Goal: Information Seeking & Learning: Learn about a topic

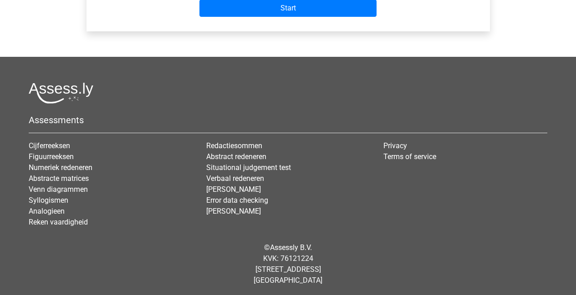
scroll to position [420, 0]
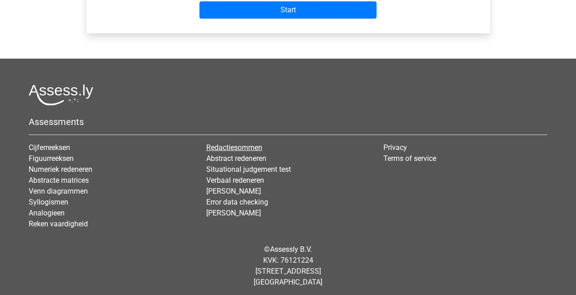
click at [258, 148] on link "Redactiesommen" at bounding box center [234, 147] width 56 height 9
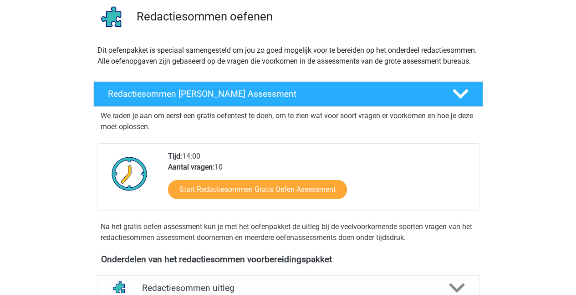
scroll to position [71, 0]
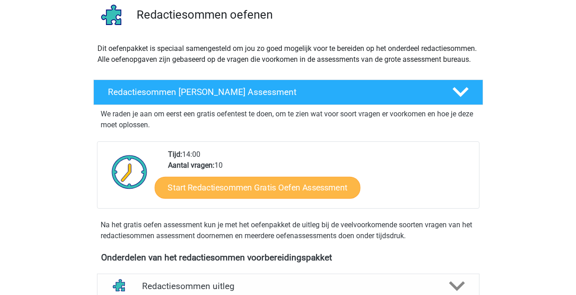
click at [297, 197] on link "Start Redactiesommen Gratis Oefen Assessment" at bounding box center [257, 188] width 206 height 22
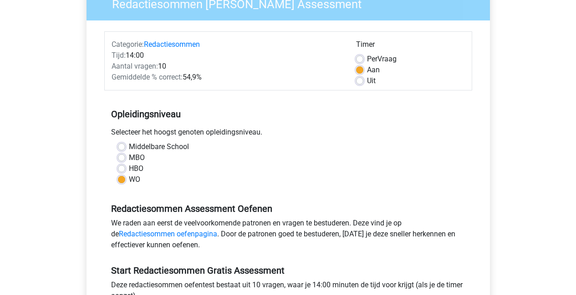
scroll to position [201, 0]
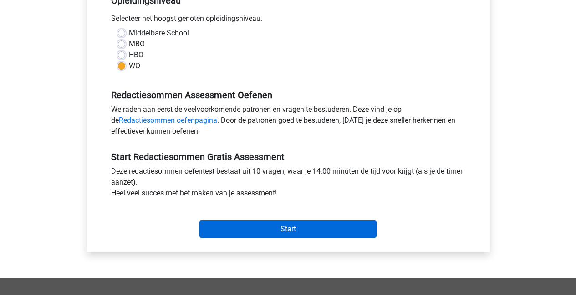
click at [269, 229] on input "Start" at bounding box center [287, 229] width 177 height 17
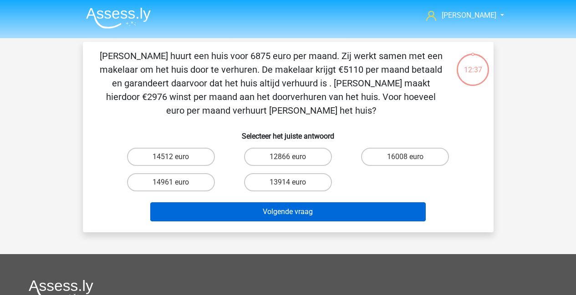
click at [290, 216] on button "Volgende vraag" at bounding box center [287, 211] width 275 height 19
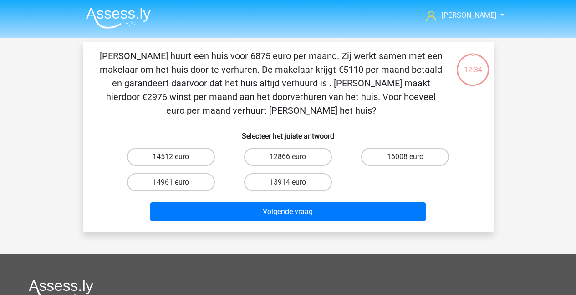
click at [183, 162] on label "14512 euro" at bounding box center [171, 157] width 88 height 18
click at [177, 162] on input "14512 euro" at bounding box center [174, 160] width 6 height 6
radio input "true"
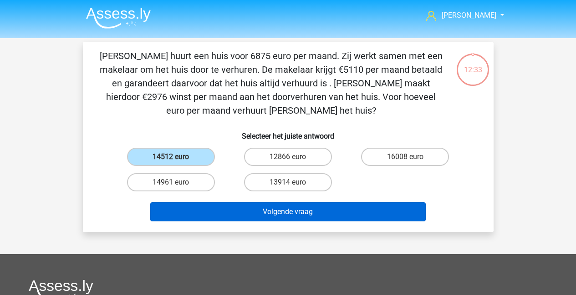
click at [236, 203] on button "Volgende vraag" at bounding box center [287, 211] width 275 height 19
click at [283, 212] on button "Volgende vraag" at bounding box center [287, 211] width 275 height 19
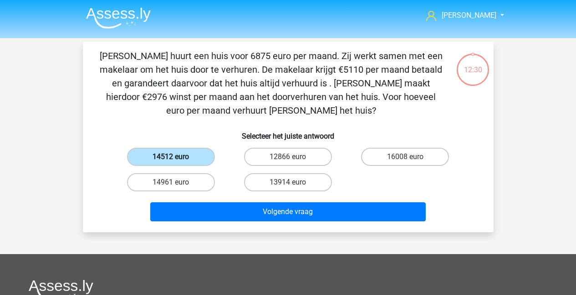
click at [198, 159] on label "14512 euro" at bounding box center [171, 157] width 88 height 18
click at [177, 159] on input "14512 euro" at bounding box center [174, 160] width 6 height 6
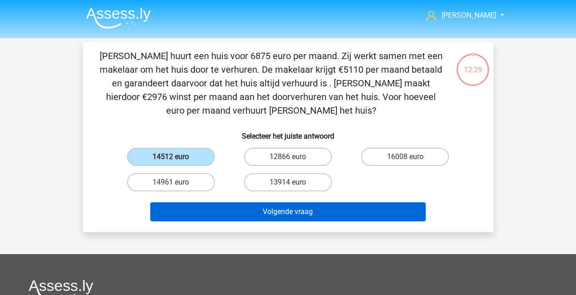
click at [312, 210] on button "Volgende vraag" at bounding box center [287, 211] width 275 height 19
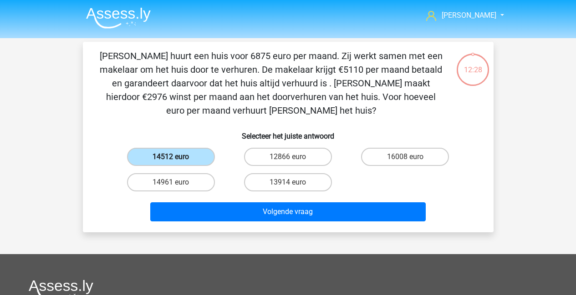
click at [202, 163] on label "14512 euro" at bounding box center [171, 157] width 88 height 18
click at [177, 163] on input "14512 euro" at bounding box center [174, 160] width 6 height 6
click at [202, 163] on label "14512 euro" at bounding box center [171, 157] width 88 height 18
click at [177, 163] on input "14512 euro" at bounding box center [174, 160] width 6 height 6
click at [162, 157] on label "14512 euro" at bounding box center [171, 157] width 88 height 18
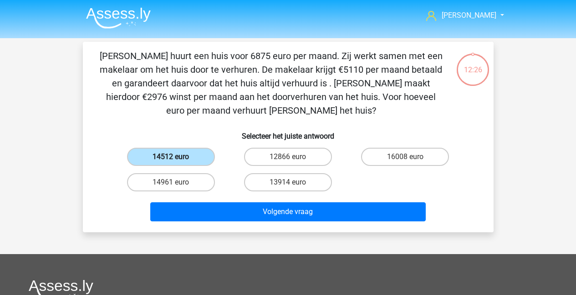
click at [171, 157] on input "14512 euro" at bounding box center [174, 160] width 6 height 6
click at [162, 156] on label "14512 euro" at bounding box center [171, 157] width 88 height 18
click at [171, 157] on input "14512 euro" at bounding box center [174, 160] width 6 height 6
click at [182, 182] on label "14961 euro" at bounding box center [171, 182] width 88 height 18
click at [177, 182] on input "14961 euro" at bounding box center [174, 185] width 6 height 6
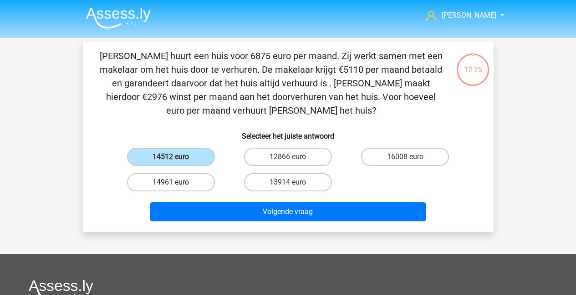
radio input "true"
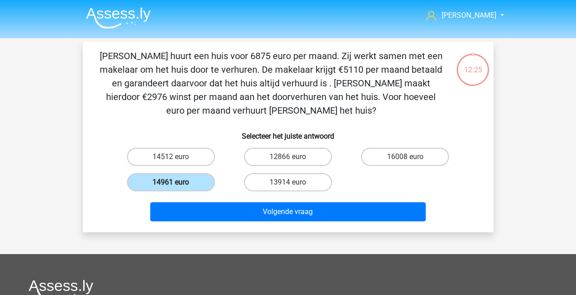
click at [182, 182] on label "14961 euro" at bounding box center [171, 182] width 88 height 18
click at [177, 182] on input "14961 euro" at bounding box center [174, 185] width 6 height 6
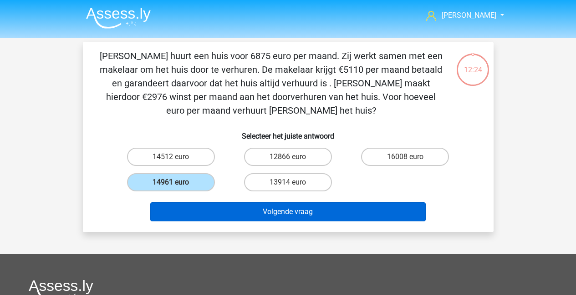
click at [263, 210] on button "Volgende vraag" at bounding box center [287, 211] width 275 height 19
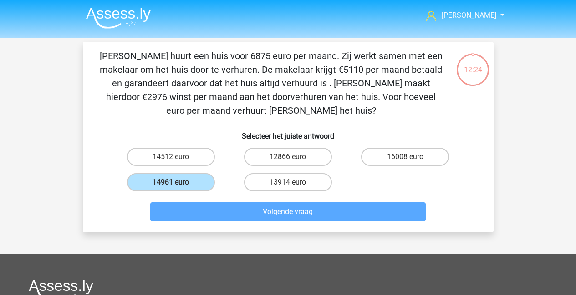
scroll to position [42, 0]
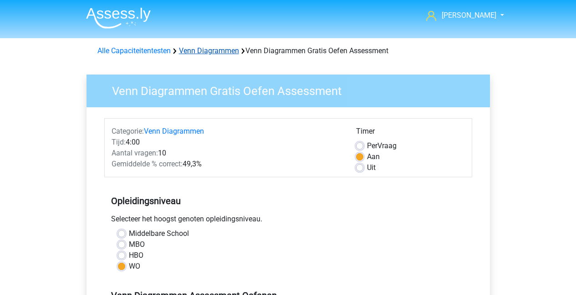
click at [190, 50] on link "Venn Diagrammen" at bounding box center [209, 50] width 60 height 9
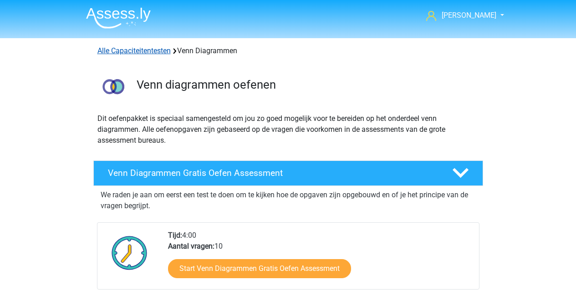
click at [110, 50] on link "Alle Capaciteitentesten" at bounding box center [133, 50] width 73 height 9
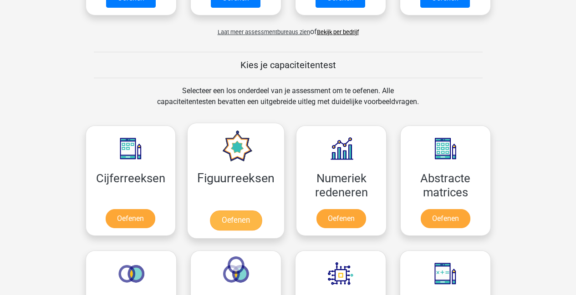
scroll to position [210, 0]
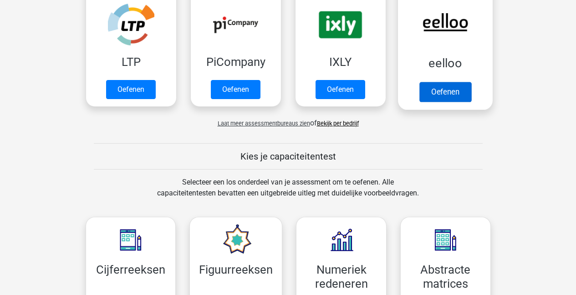
click at [439, 93] on link "Oefenen" at bounding box center [445, 92] width 52 height 20
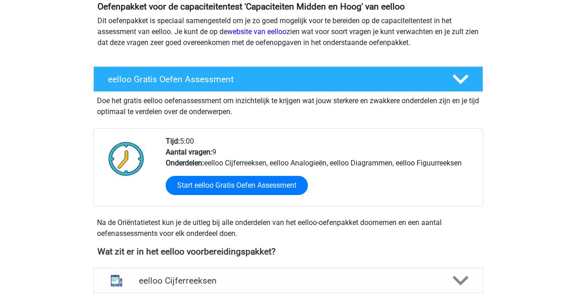
scroll to position [273, 0]
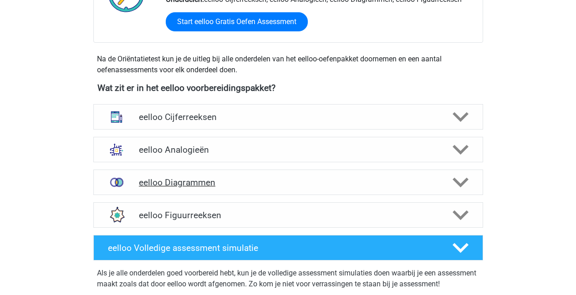
click at [158, 184] on h4 "eelloo Diagrammen" at bounding box center [288, 182] width 298 height 10
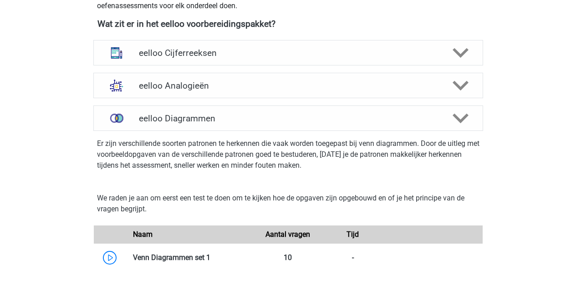
scroll to position [378, 0]
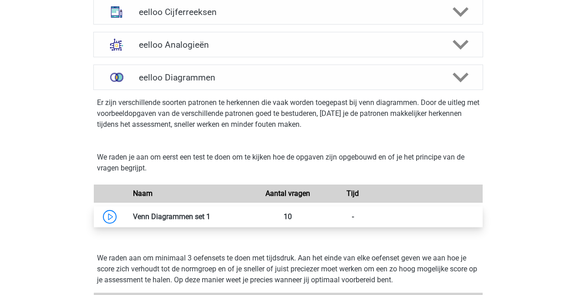
click at [210, 217] on link at bounding box center [210, 216] width 0 height 9
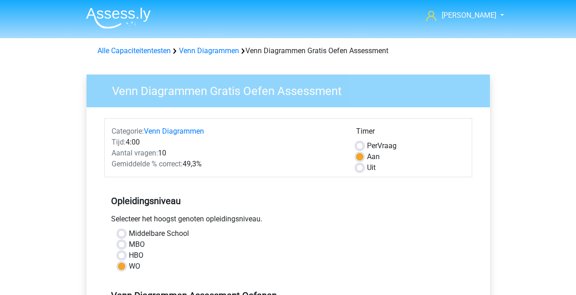
click at [367, 167] on label "Uit" at bounding box center [371, 167] width 9 height 11
click at [358, 167] on input "Uit" at bounding box center [359, 166] width 7 height 9
radio input "true"
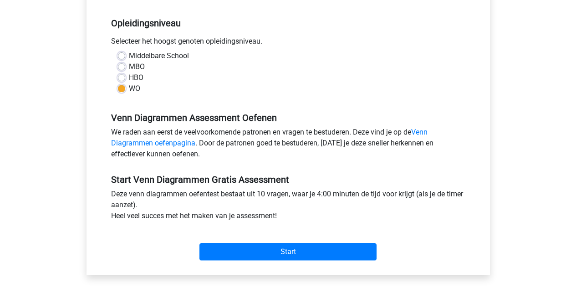
scroll to position [280, 0]
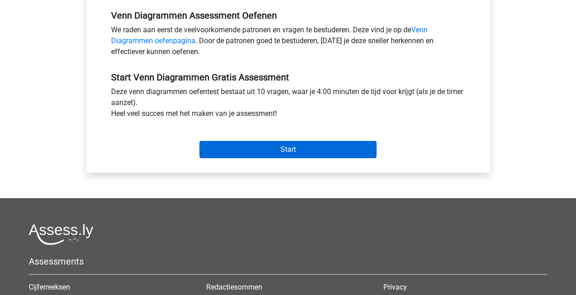
click at [304, 154] on input "Start" at bounding box center [287, 149] width 177 height 17
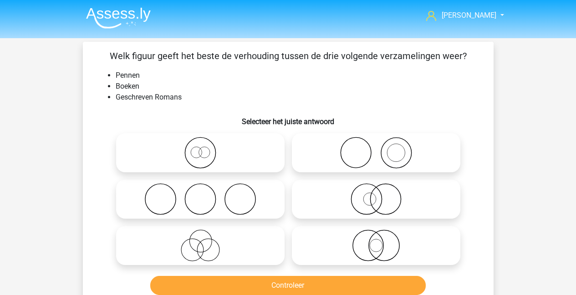
click at [354, 148] on icon at bounding box center [375, 153] width 161 height 32
click at [376, 148] on input "radio" at bounding box center [379, 145] width 6 height 6
radio input "true"
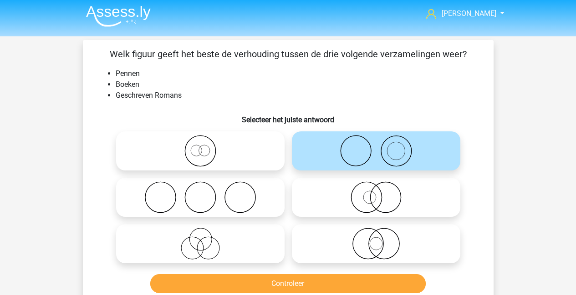
scroll to position [10, 0]
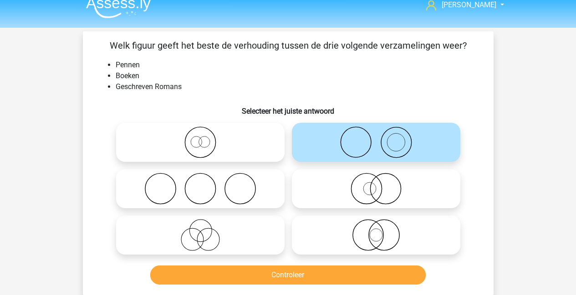
click at [269, 278] on button "Controleer" at bounding box center [287, 275] width 275 height 19
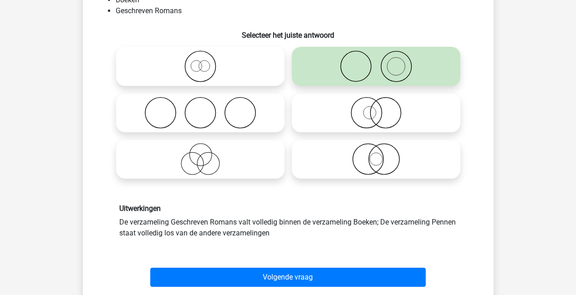
scroll to position [102, 0]
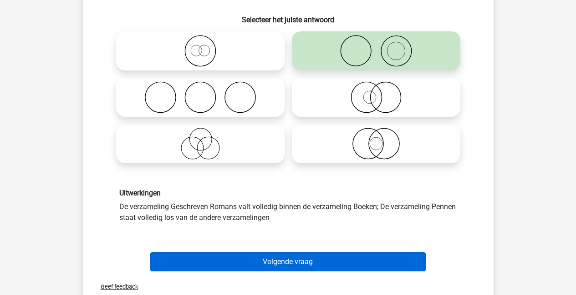
click at [277, 263] on button "Volgende vraag" at bounding box center [287, 262] width 275 height 19
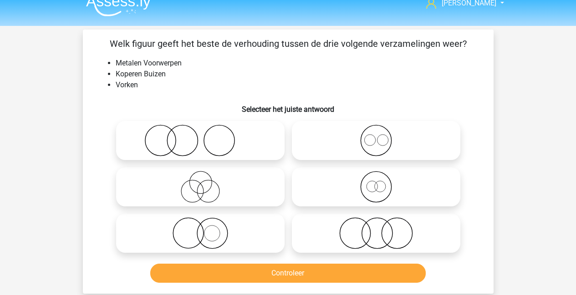
scroll to position [14, 0]
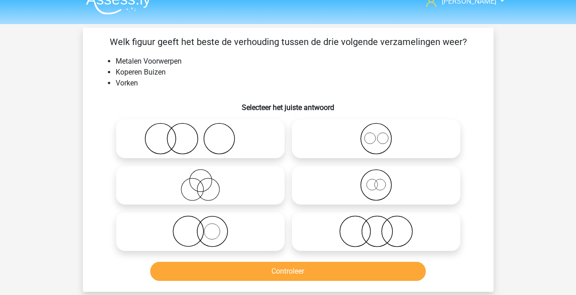
click at [380, 226] on input "radio" at bounding box center [379, 224] width 6 height 6
radio input "true"
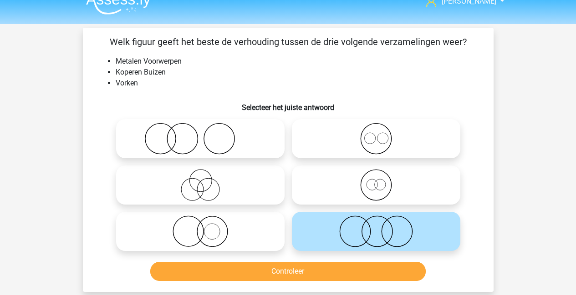
click at [350, 268] on button "Controleer" at bounding box center [287, 271] width 275 height 19
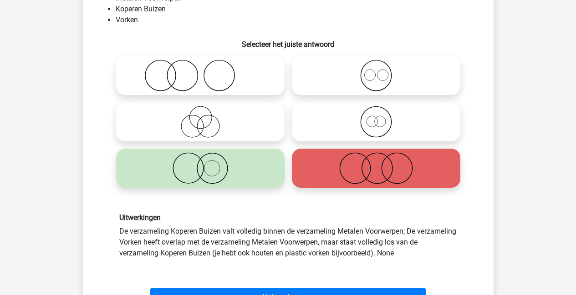
scroll to position [100, 0]
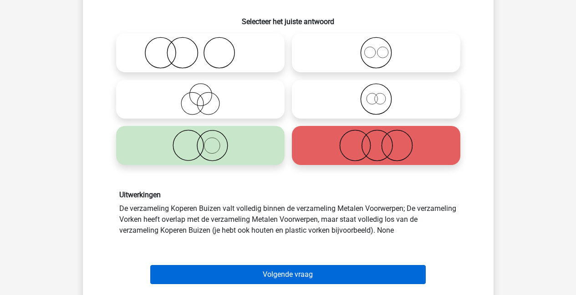
click at [278, 276] on button "Volgende vraag" at bounding box center [287, 274] width 275 height 19
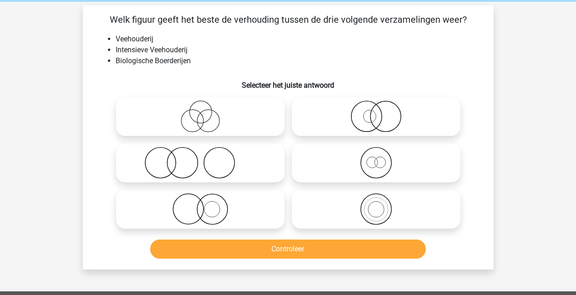
scroll to position [35, 0]
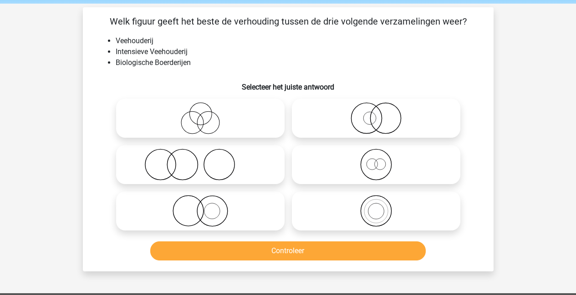
drag, startPoint x: 370, startPoint y: 121, endPoint x: 368, endPoint y: 135, distance: 14.7
click at [366, 135] on label at bounding box center [376, 118] width 168 height 39
click at [376, 114] on input "radio" at bounding box center [379, 111] width 6 height 6
radio input "true"
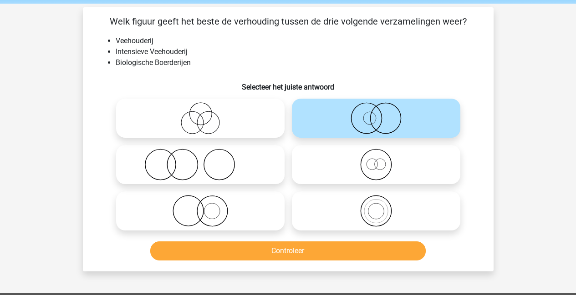
click at [327, 256] on button "Controleer" at bounding box center [287, 251] width 275 height 19
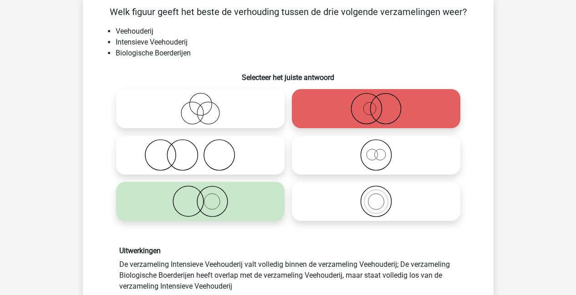
scroll to position [112, 0]
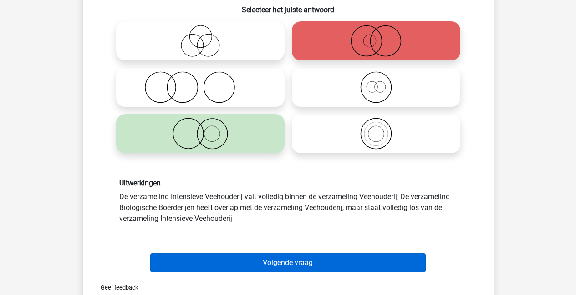
click at [276, 273] on div "Volgende vraag" at bounding box center [287, 264] width 351 height 23
click at [275, 268] on button "Volgende vraag" at bounding box center [287, 262] width 275 height 19
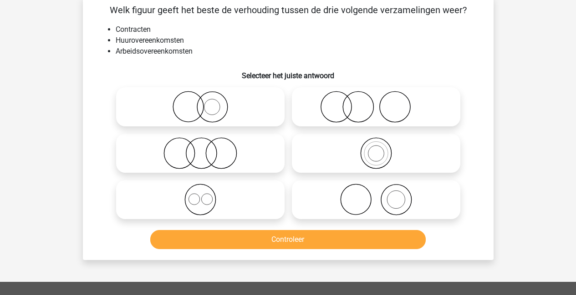
scroll to position [42, 0]
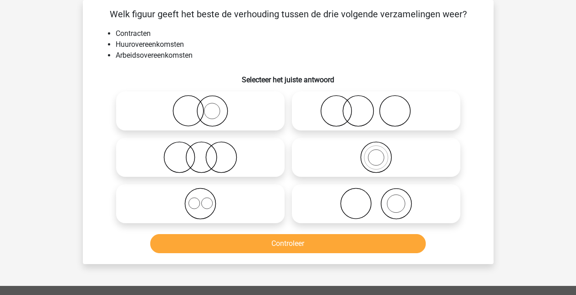
click at [207, 163] on circle at bounding box center [221, 157] width 30 height 30
click at [206, 153] on input "radio" at bounding box center [203, 150] width 6 height 6
radio input "true"
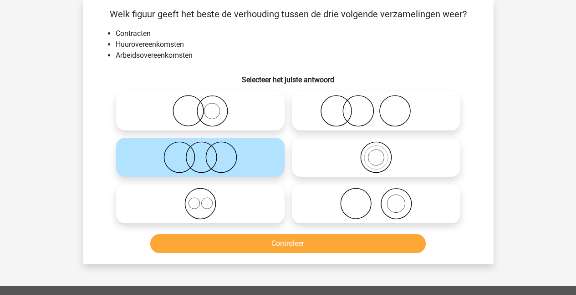
click at [308, 245] on button "Controleer" at bounding box center [287, 243] width 275 height 19
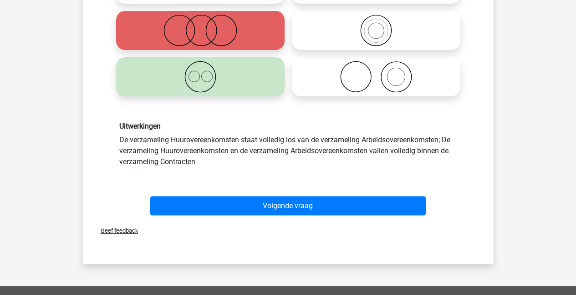
scroll to position [241, 0]
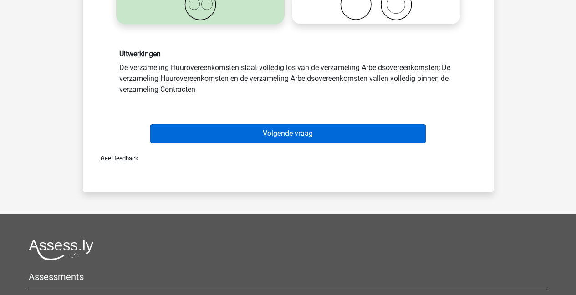
click at [284, 133] on button "Volgende vraag" at bounding box center [287, 133] width 275 height 19
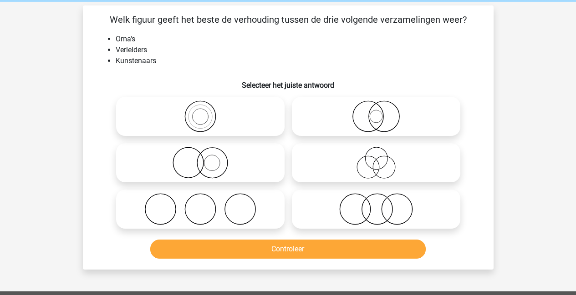
scroll to position [32, 0]
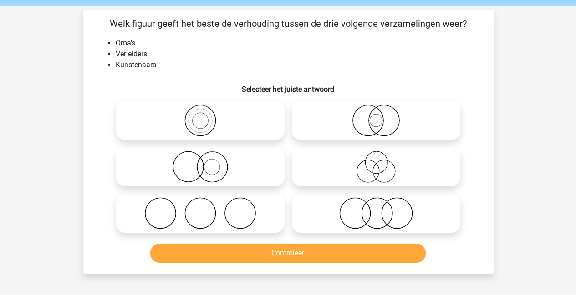
click at [368, 175] on icon at bounding box center [375, 167] width 161 height 32
click at [376, 162] on input "radio" at bounding box center [379, 160] width 6 height 6
radio input "true"
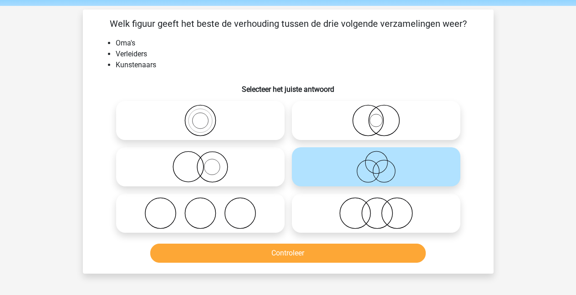
click at [360, 253] on button "Controleer" at bounding box center [287, 253] width 275 height 19
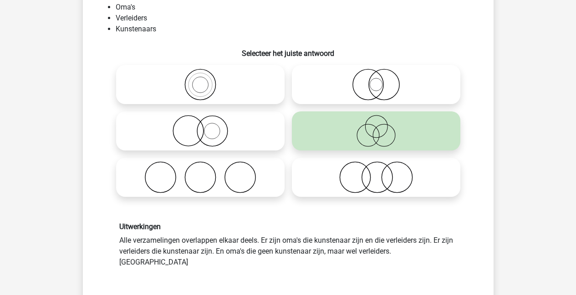
scroll to position [137, 0]
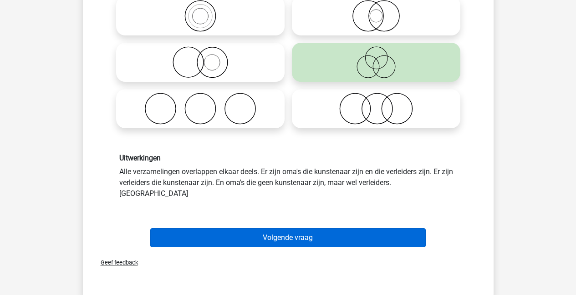
click at [284, 229] on button "Volgende vraag" at bounding box center [287, 237] width 275 height 19
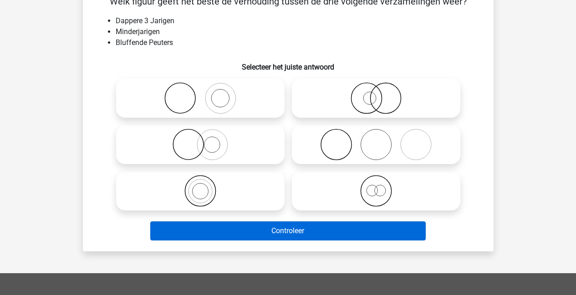
scroll to position [42, 0]
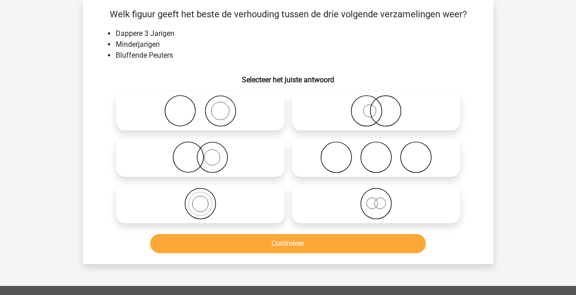
click at [367, 114] on icon at bounding box center [375, 111] width 161 height 32
click at [376, 106] on input "radio" at bounding box center [379, 104] width 6 height 6
radio input "true"
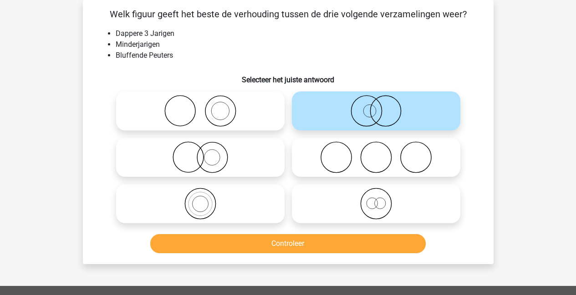
click at [313, 245] on button "Controleer" at bounding box center [287, 243] width 275 height 19
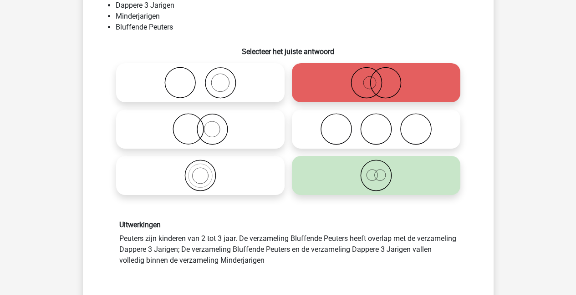
scroll to position [88, 0]
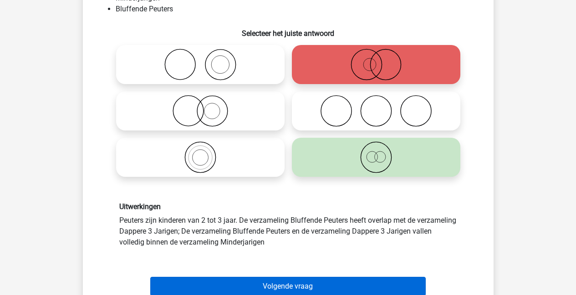
click at [273, 281] on button "Volgende vraag" at bounding box center [287, 286] width 275 height 19
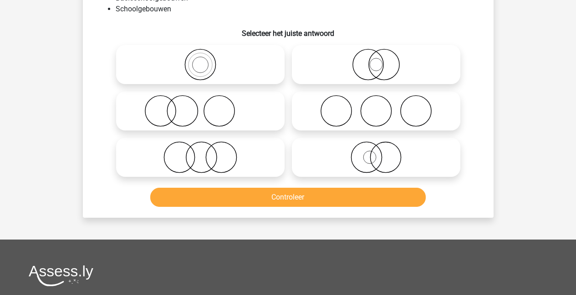
scroll to position [42, 0]
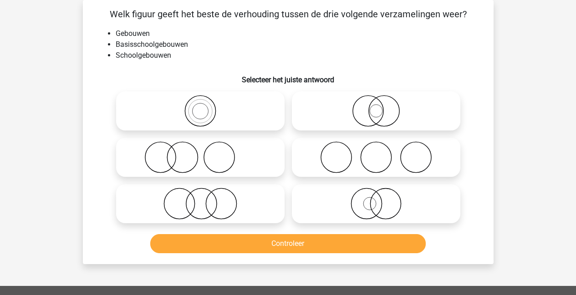
click at [205, 113] on icon at bounding box center [200, 111] width 161 height 32
click at [205, 106] on input "radio" at bounding box center [203, 104] width 6 height 6
radio input "true"
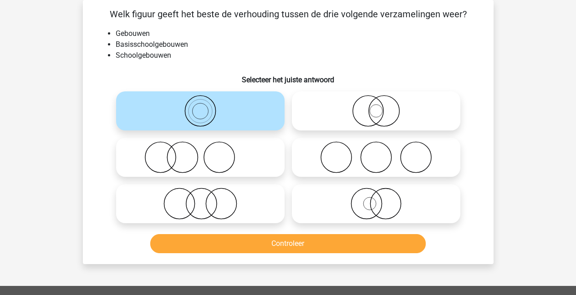
click at [230, 240] on button "Controleer" at bounding box center [287, 243] width 275 height 19
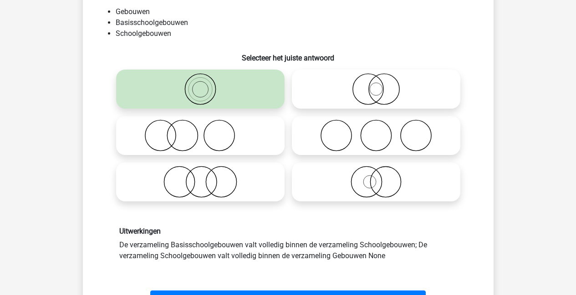
scroll to position [112, 0]
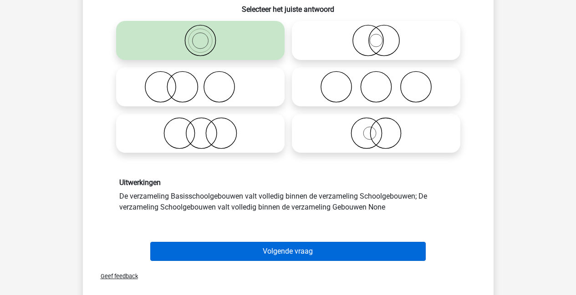
click at [286, 247] on button "Volgende vraag" at bounding box center [287, 251] width 275 height 19
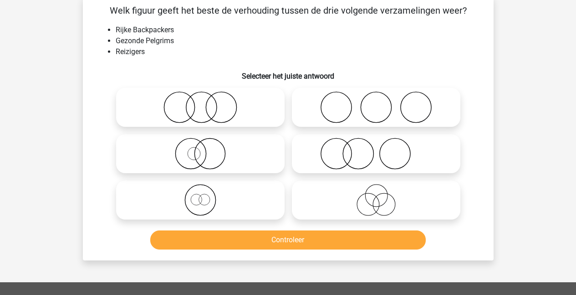
scroll to position [42, 0]
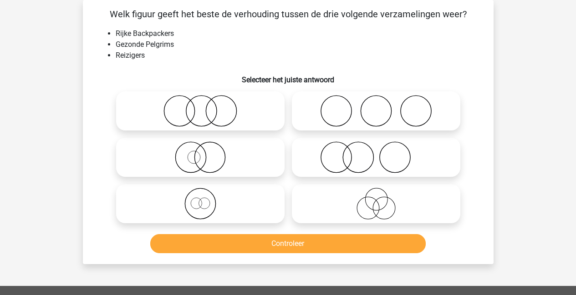
click at [194, 159] on circle at bounding box center [209, 157] width 30 height 30
click at [200, 153] on input "radio" at bounding box center [203, 150] width 6 height 6
radio input "true"
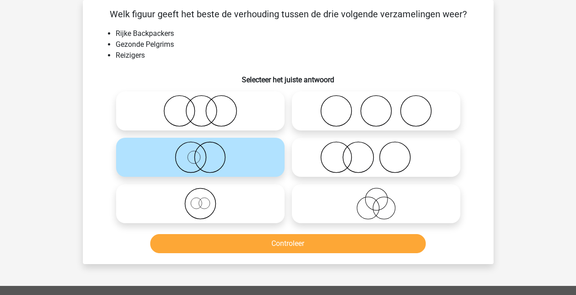
click at [234, 236] on button "Controleer" at bounding box center [287, 243] width 275 height 19
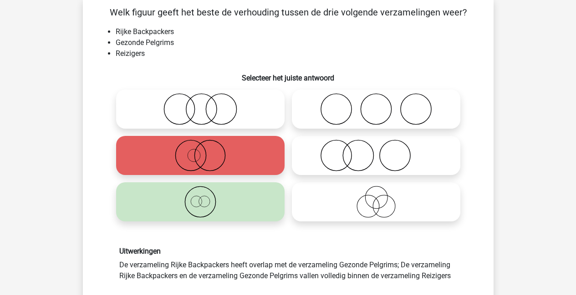
scroll to position [118, 0]
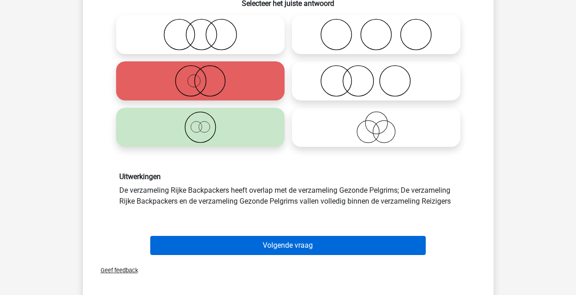
click at [281, 248] on button "Volgende vraag" at bounding box center [287, 245] width 275 height 19
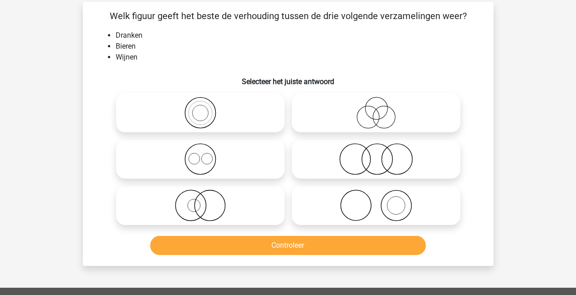
scroll to position [5, 0]
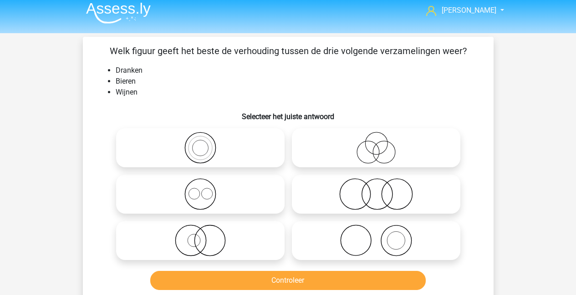
click at [203, 199] on icon at bounding box center [200, 194] width 161 height 32
click at [203, 190] on input "radio" at bounding box center [203, 187] width 6 height 6
radio input "true"
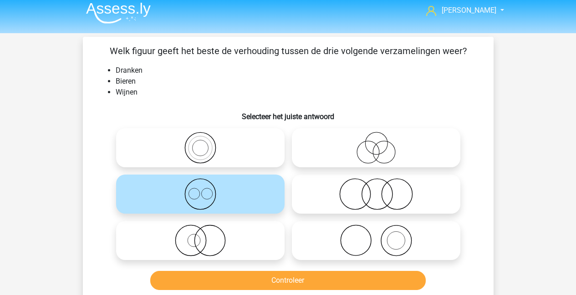
click at [303, 277] on button "Controleer" at bounding box center [287, 280] width 275 height 19
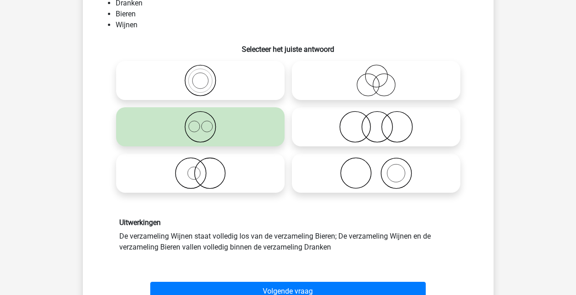
scroll to position [137, 0]
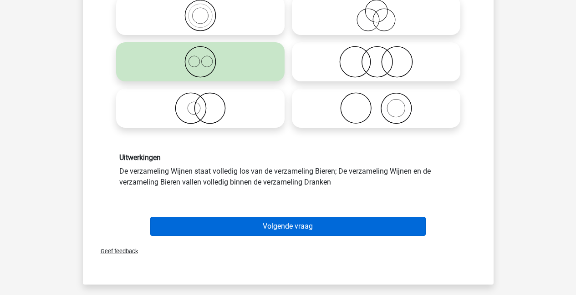
click at [265, 226] on button "Volgende vraag" at bounding box center [287, 226] width 275 height 19
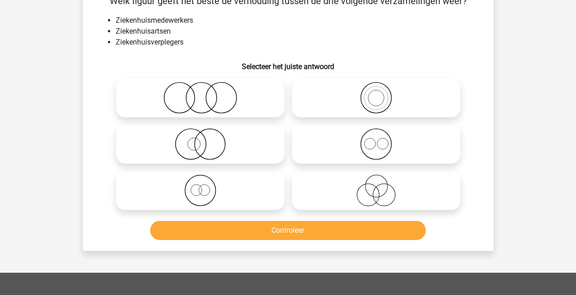
scroll to position [42, 0]
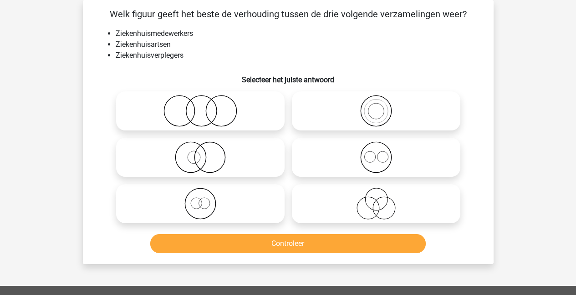
click at [374, 166] on icon at bounding box center [375, 157] width 161 height 32
click at [376, 153] on input "radio" at bounding box center [379, 150] width 6 height 6
radio input "true"
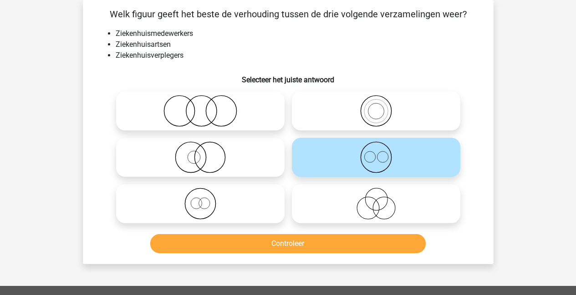
click at [303, 247] on button "Controleer" at bounding box center [287, 243] width 275 height 19
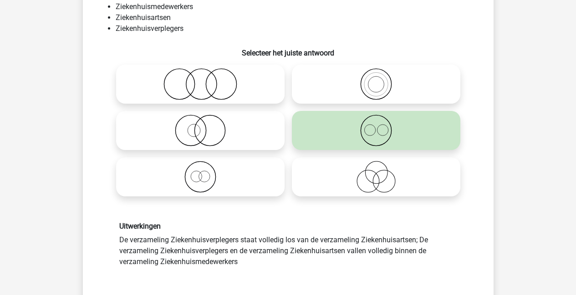
scroll to position [89, 0]
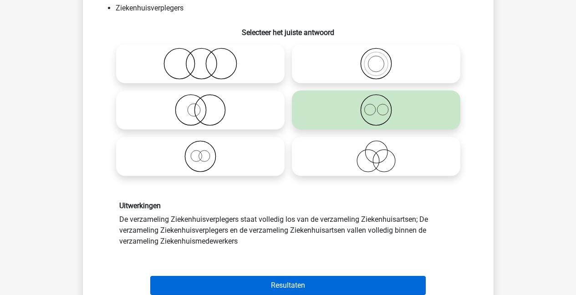
click at [271, 283] on button "Resultaten" at bounding box center [287, 285] width 275 height 19
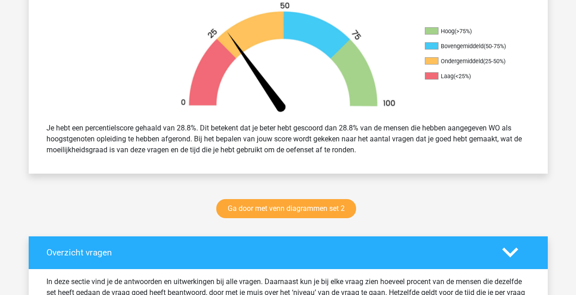
scroll to position [473, 0]
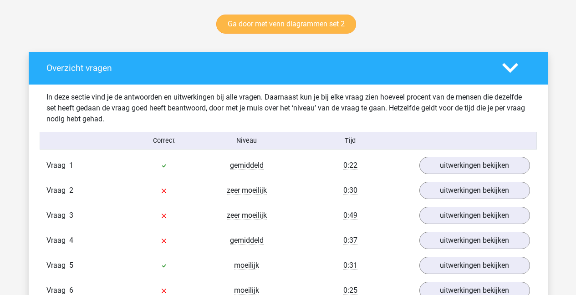
click at [293, 22] on link "Ga door met venn diagrammen set 2" at bounding box center [286, 24] width 140 height 19
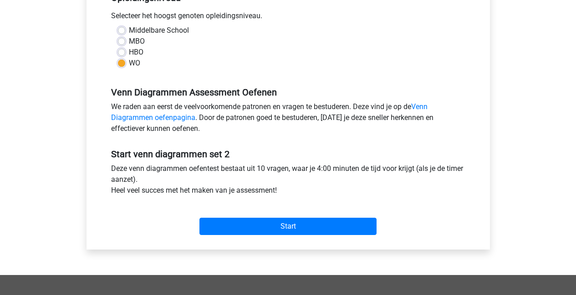
scroll to position [205, 0]
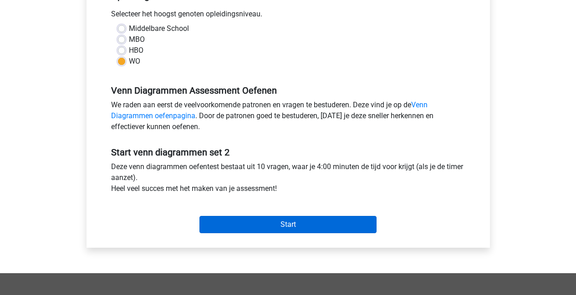
click at [301, 224] on input "Start" at bounding box center [287, 224] width 177 height 17
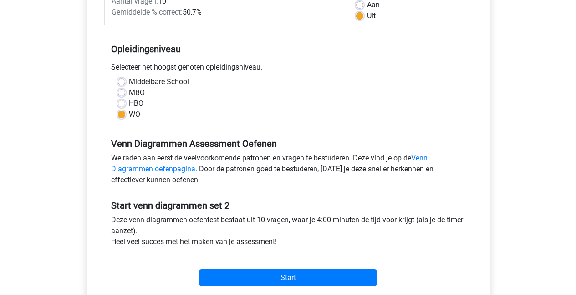
scroll to position [0, 0]
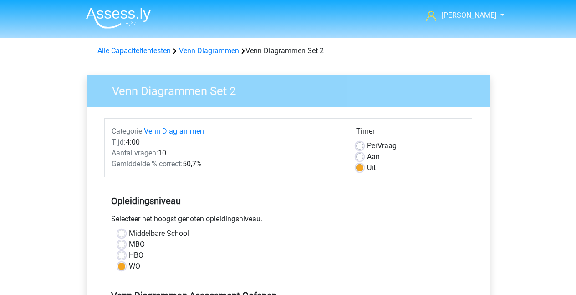
click at [367, 154] on label "Aan" at bounding box center [373, 157] width 13 height 11
click at [356, 154] on input "Aan" at bounding box center [359, 156] width 7 height 9
radio input "true"
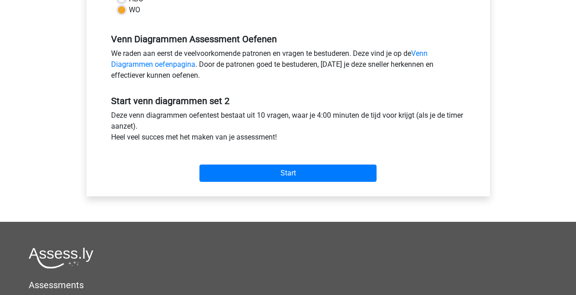
scroll to position [362, 0]
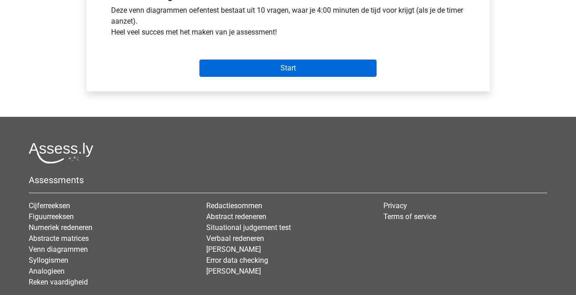
click at [287, 73] on input "Start" at bounding box center [287, 68] width 177 height 17
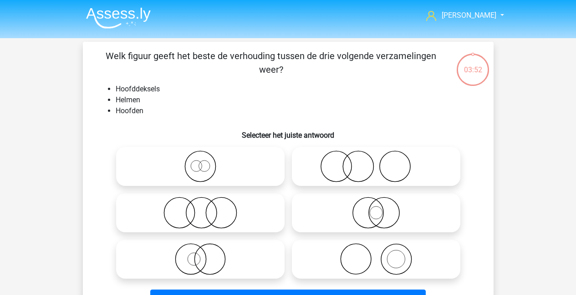
click at [350, 168] on icon at bounding box center [375, 167] width 161 height 32
click at [376, 162] on input "radio" at bounding box center [379, 159] width 6 height 6
radio input "true"
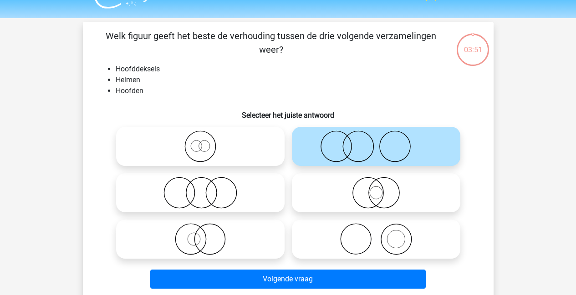
scroll to position [82, 0]
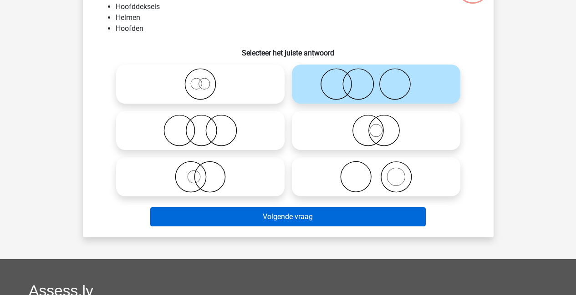
click at [270, 217] on button "Volgende vraag" at bounding box center [287, 216] width 275 height 19
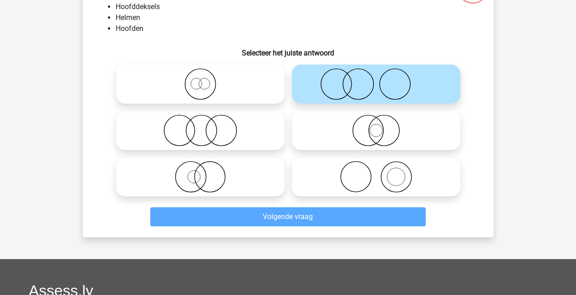
scroll to position [42, 0]
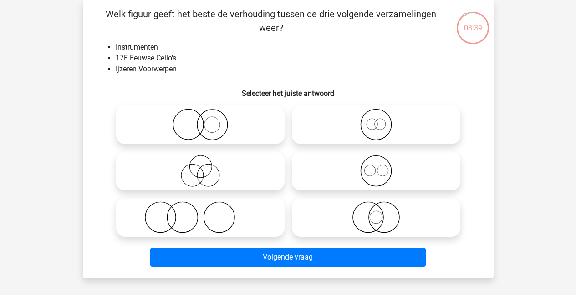
click at [203, 125] on circle at bounding box center [188, 125] width 30 height 30
click at [203, 120] on input "radio" at bounding box center [203, 117] width 6 height 6
radio input "true"
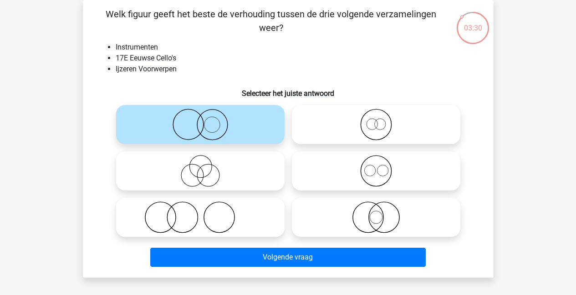
click at [182, 225] on icon at bounding box center [200, 218] width 161 height 32
click at [200, 213] on input "radio" at bounding box center [203, 210] width 6 height 6
radio input "true"
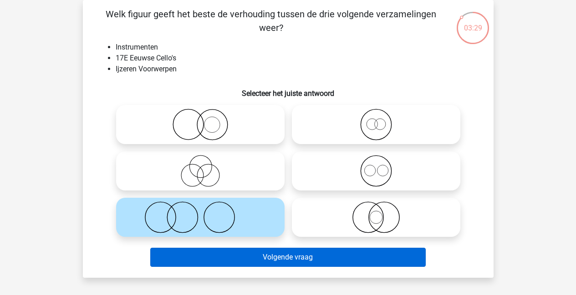
click at [269, 258] on button "Volgende vraag" at bounding box center [287, 257] width 275 height 19
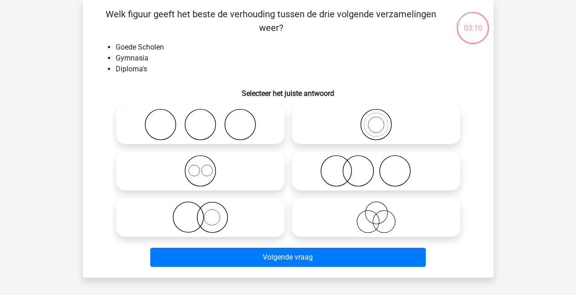
click at [370, 125] on icon at bounding box center [375, 125] width 161 height 32
click at [376, 120] on input "radio" at bounding box center [379, 117] width 6 height 6
radio input "true"
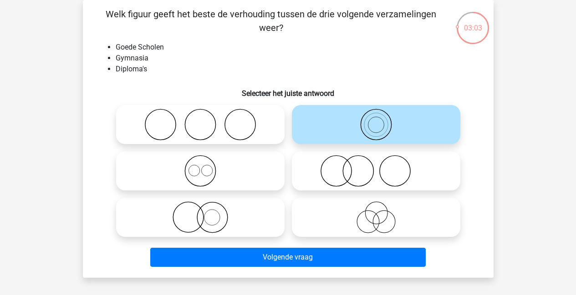
click at [337, 173] on icon at bounding box center [375, 171] width 161 height 32
click at [376, 167] on input "radio" at bounding box center [379, 164] width 6 height 6
radio input "true"
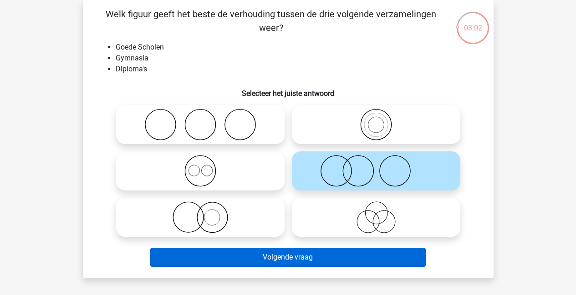
click at [282, 254] on button "Volgende vraag" at bounding box center [287, 257] width 275 height 19
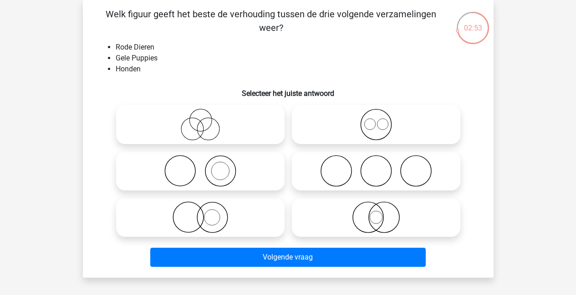
click at [337, 164] on icon at bounding box center [375, 171] width 161 height 32
click at [376, 164] on input "radio" at bounding box center [379, 164] width 6 height 6
radio input "true"
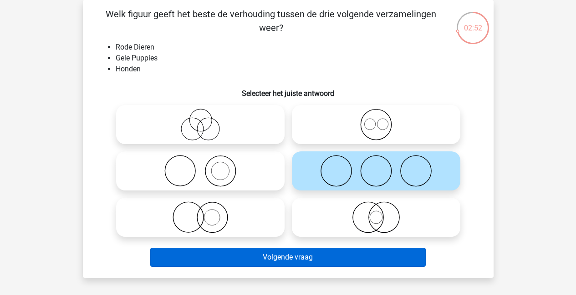
click at [266, 253] on button "Volgende vraag" at bounding box center [287, 257] width 275 height 19
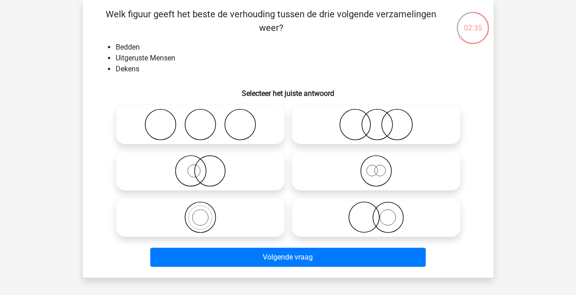
click at [212, 218] on icon at bounding box center [200, 218] width 161 height 32
click at [206, 213] on input "radio" at bounding box center [203, 210] width 6 height 6
radio input "true"
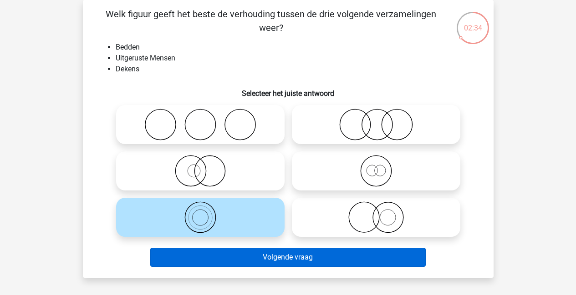
click at [217, 260] on button "Volgende vraag" at bounding box center [287, 257] width 275 height 19
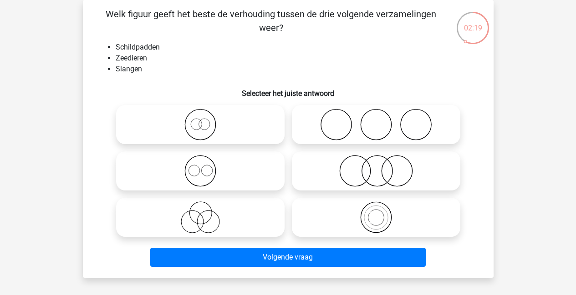
click at [190, 217] on icon at bounding box center [200, 218] width 161 height 32
click at [200, 213] on input "radio" at bounding box center [203, 210] width 6 height 6
radio input "true"
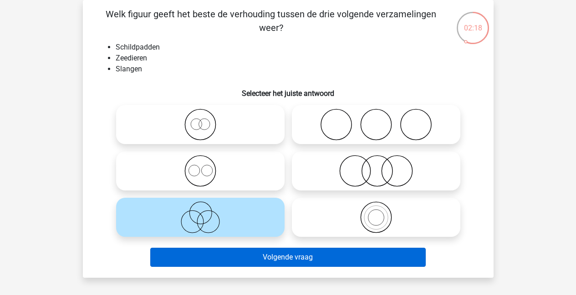
click at [267, 256] on button "Volgende vraag" at bounding box center [287, 257] width 275 height 19
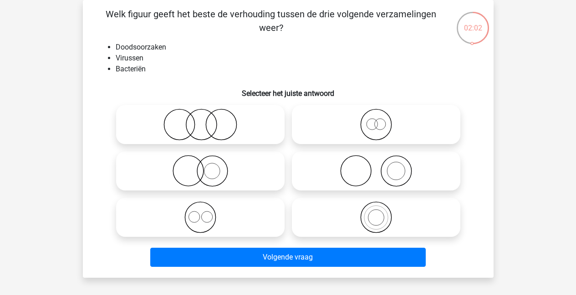
click at [368, 223] on icon at bounding box center [375, 218] width 161 height 32
click at [376, 213] on input "radio" at bounding box center [379, 210] width 6 height 6
radio input "true"
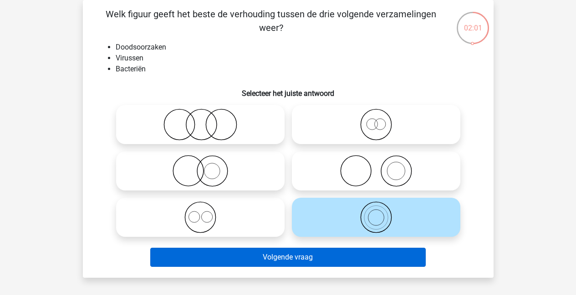
click at [303, 265] on button "Volgende vraag" at bounding box center [287, 257] width 275 height 19
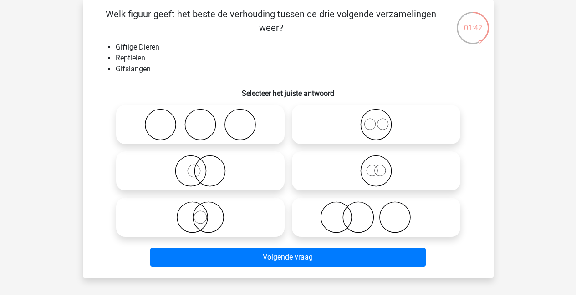
click at [202, 177] on icon at bounding box center [200, 171] width 161 height 32
click at [202, 167] on input "radio" at bounding box center [203, 164] width 6 height 6
radio input "true"
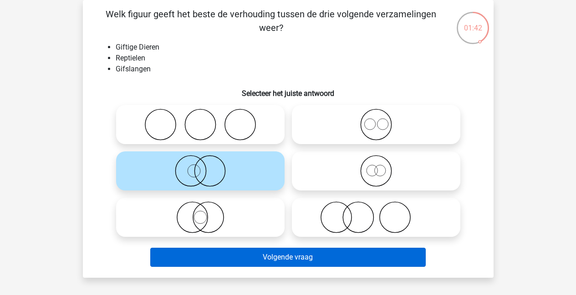
click at [261, 253] on button "Volgende vraag" at bounding box center [287, 257] width 275 height 19
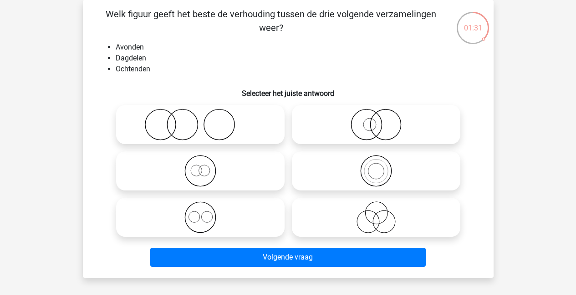
click at [195, 214] on icon at bounding box center [200, 218] width 161 height 32
click at [200, 213] on input "radio" at bounding box center [203, 210] width 6 height 6
radio input "true"
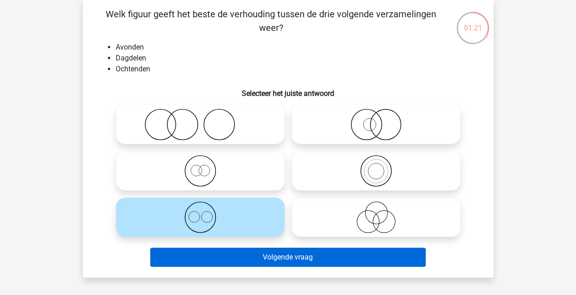
click at [239, 253] on button "Volgende vraag" at bounding box center [287, 257] width 275 height 19
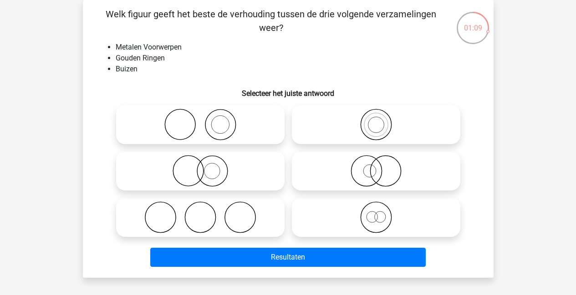
click at [192, 173] on icon at bounding box center [200, 171] width 161 height 32
click at [200, 167] on input "radio" at bounding box center [203, 164] width 6 height 6
radio input "true"
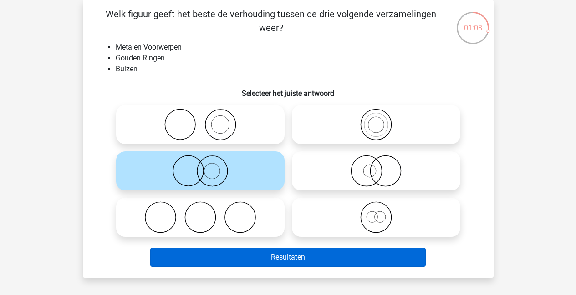
click at [278, 256] on button "Resultaten" at bounding box center [287, 257] width 275 height 19
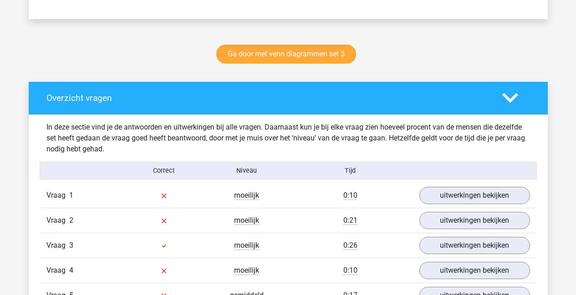
scroll to position [458, 0]
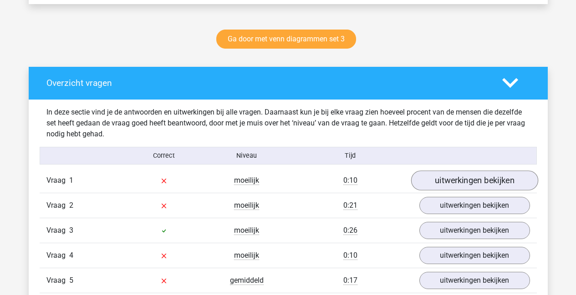
click at [480, 183] on link "uitwerkingen bekijken" at bounding box center [473, 181] width 127 height 20
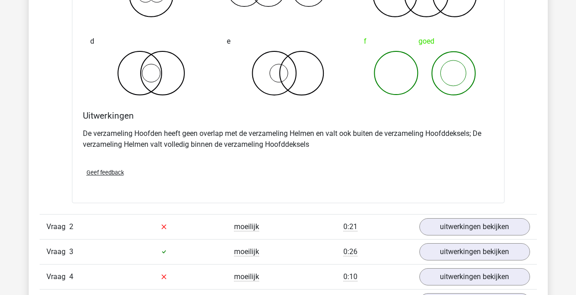
scroll to position [860, 0]
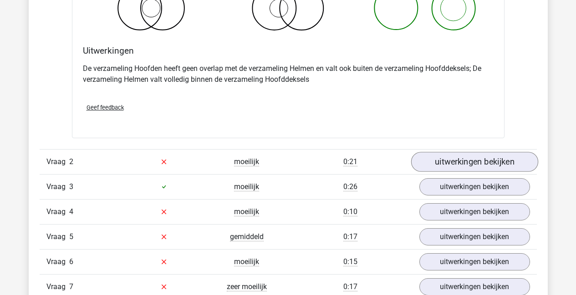
click at [477, 163] on link "uitwerkingen bekijken" at bounding box center [473, 162] width 127 height 20
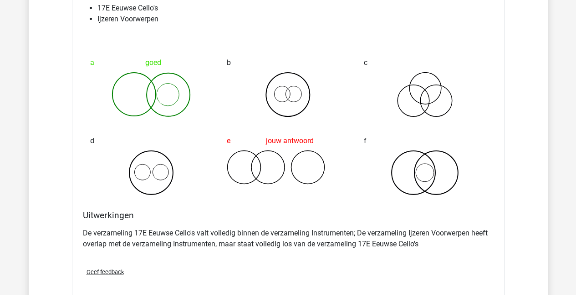
scroll to position [1194, 0]
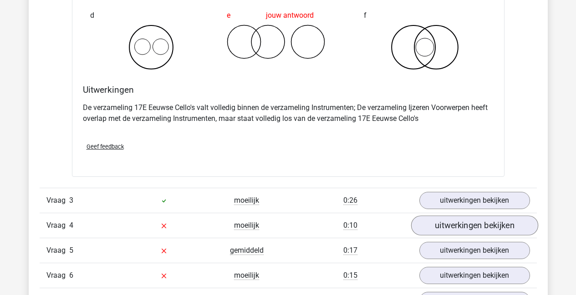
click at [455, 225] on link "uitwerkingen bekijken" at bounding box center [473, 226] width 127 height 20
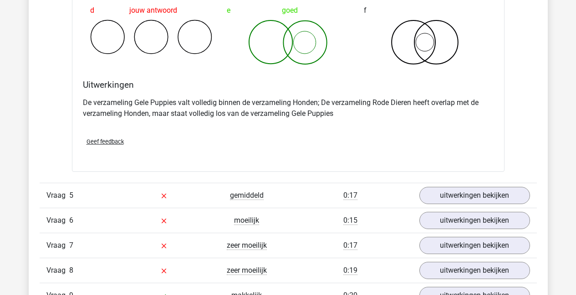
scroll to position [1599, 0]
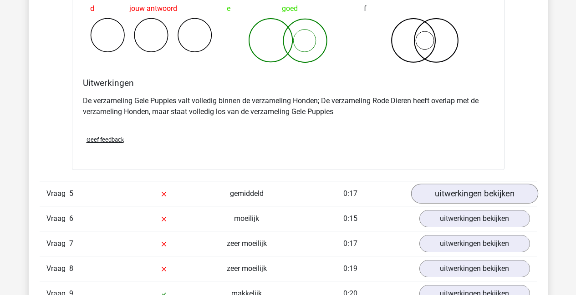
click at [488, 189] on link "uitwerkingen bekijken" at bounding box center [473, 194] width 127 height 20
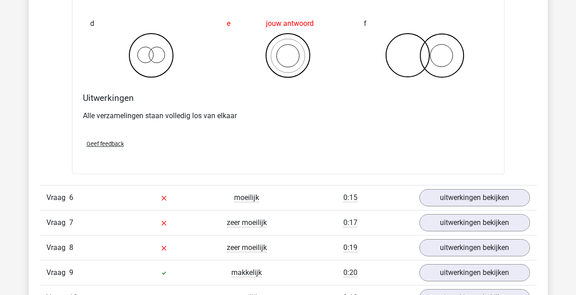
scroll to position [1995, 0]
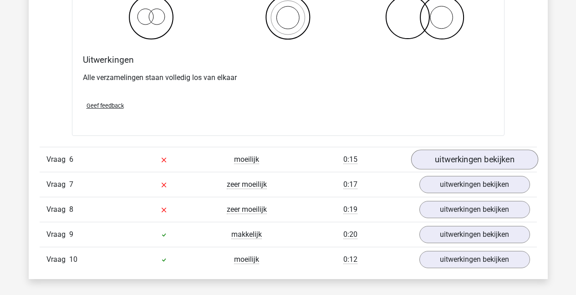
click at [441, 157] on link "uitwerkingen bekijken" at bounding box center [473, 160] width 127 height 20
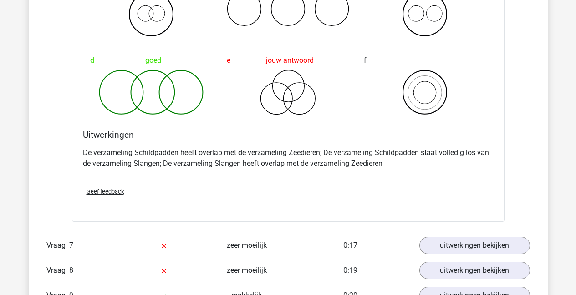
scroll to position [2283, 0]
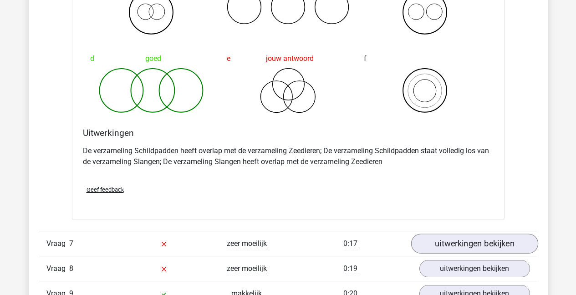
click at [464, 237] on link "uitwerkingen bekijken" at bounding box center [473, 244] width 127 height 20
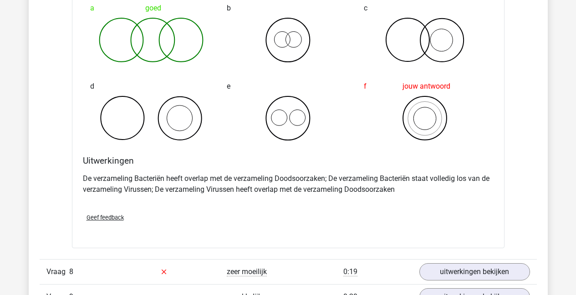
scroll to position [2679, 0]
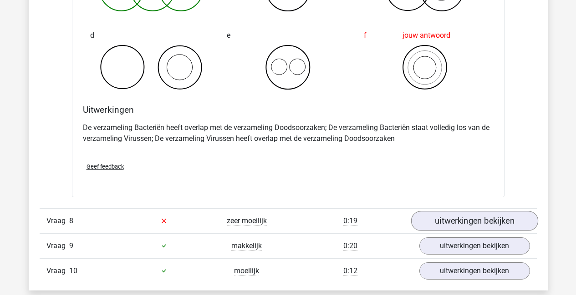
click at [488, 226] on link "uitwerkingen bekijken" at bounding box center [473, 221] width 127 height 20
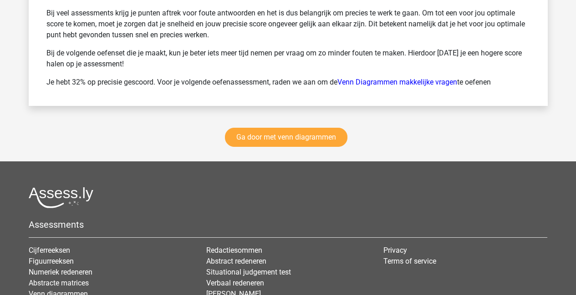
scroll to position [3616, 0]
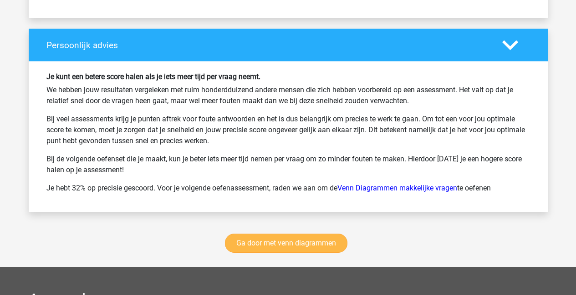
click at [273, 242] on link "Ga door met venn diagrammen" at bounding box center [286, 243] width 122 height 19
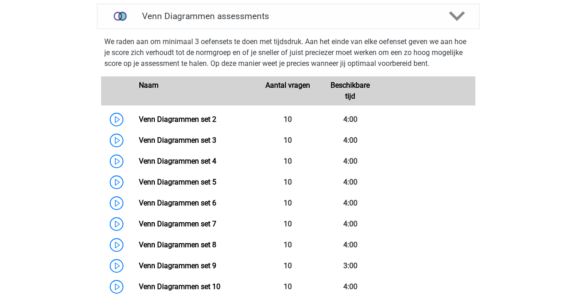
scroll to position [384, 0]
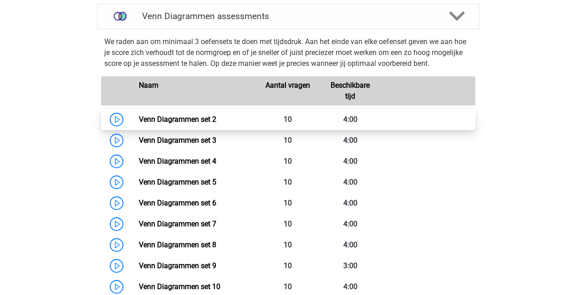
click at [139, 122] on link "Venn Diagrammen set 2" at bounding box center [177, 119] width 77 height 9
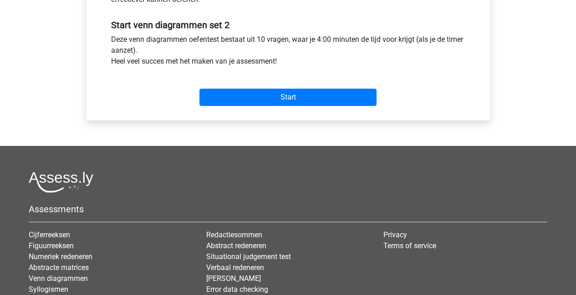
scroll to position [321, 0]
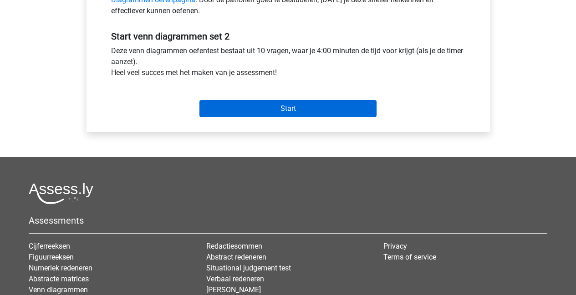
click at [285, 109] on input "Start" at bounding box center [287, 108] width 177 height 17
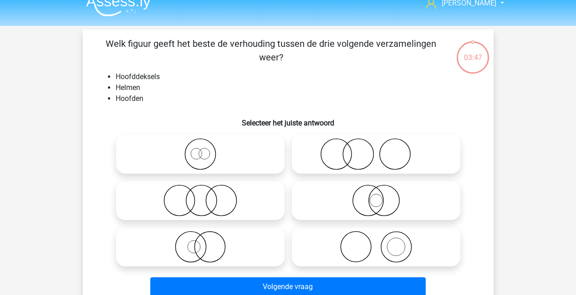
scroll to position [22, 0]
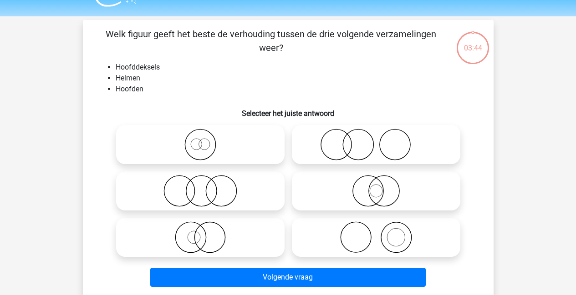
click at [355, 148] on icon at bounding box center [375, 145] width 161 height 32
click at [376, 140] on input "radio" at bounding box center [379, 137] width 6 height 6
radio input "true"
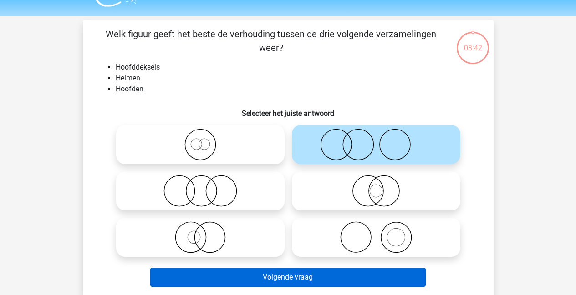
click at [273, 276] on button "Volgende vraag" at bounding box center [287, 277] width 275 height 19
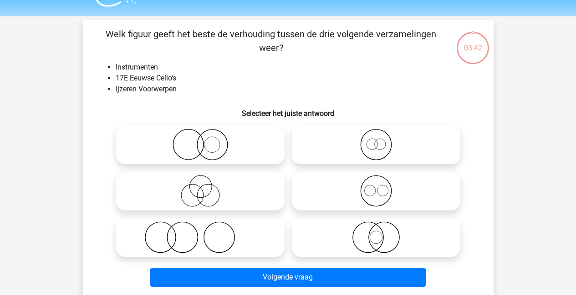
scroll to position [42, 0]
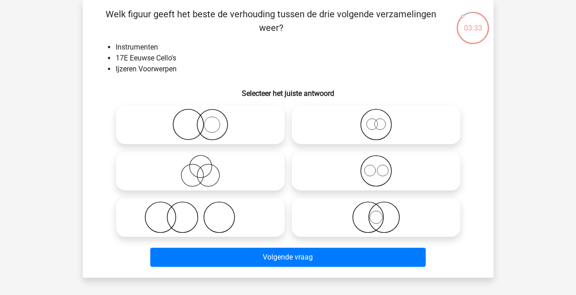
click at [194, 126] on icon at bounding box center [200, 125] width 161 height 32
click at [200, 120] on input "radio" at bounding box center [203, 117] width 6 height 6
radio input "true"
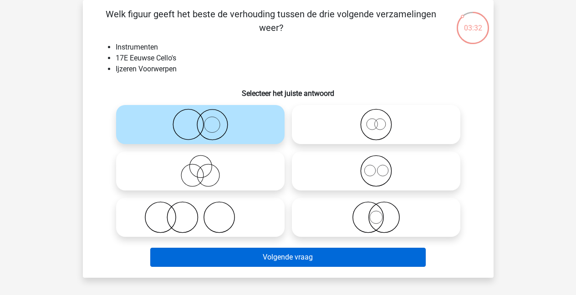
click at [277, 256] on button "Volgende vraag" at bounding box center [287, 257] width 275 height 19
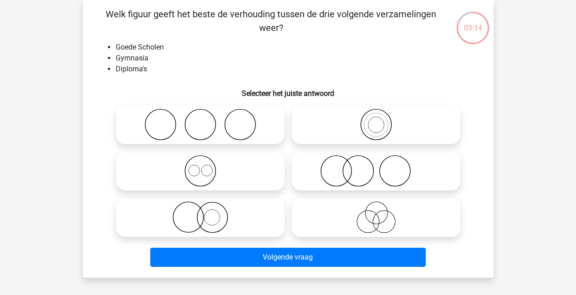
click at [359, 175] on icon at bounding box center [375, 171] width 161 height 32
click at [376, 167] on input "radio" at bounding box center [379, 164] width 6 height 6
radio input "true"
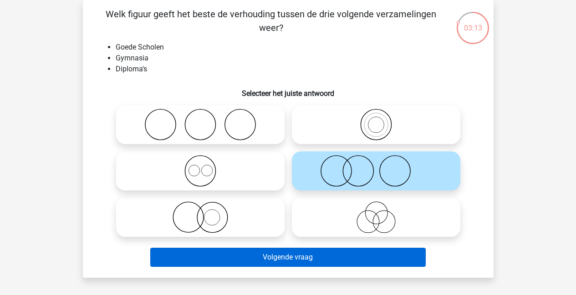
click at [326, 259] on button "Volgende vraag" at bounding box center [287, 257] width 275 height 19
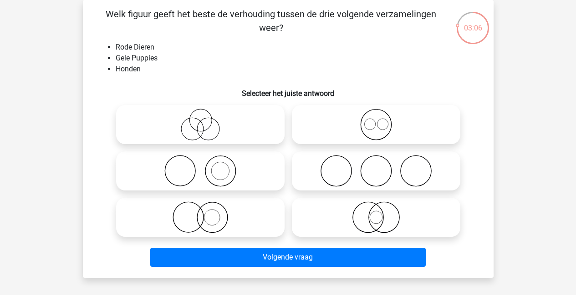
click at [186, 223] on icon at bounding box center [200, 218] width 161 height 32
click at [200, 213] on input "radio" at bounding box center [203, 210] width 6 height 6
radio input "true"
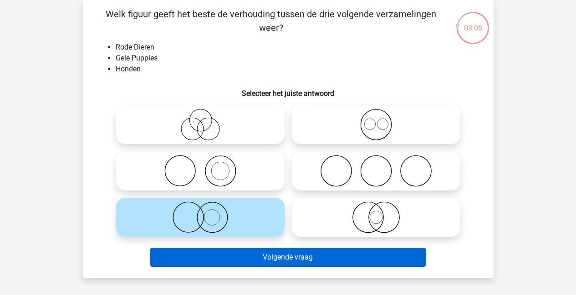
click at [250, 257] on button "Volgende vraag" at bounding box center [287, 257] width 275 height 19
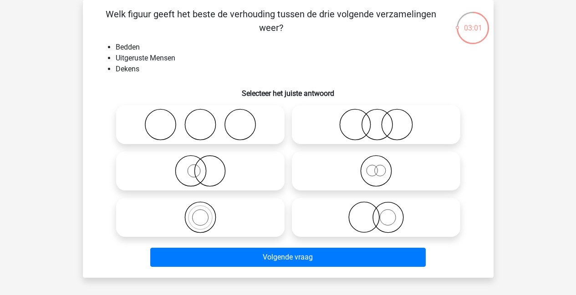
click at [244, 133] on icon at bounding box center [200, 125] width 161 height 32
click at [206, 120] on input "radio" at bounding box center [203, 117] width 6 height 6
radio input "true"
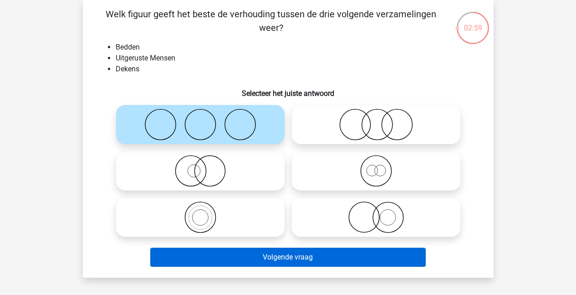
click at [308, 262] on button "Volgende vraag" at bounding box center [287, 257] width 275 height 19
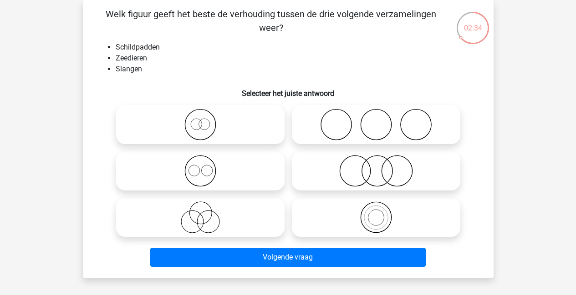
scroll to position [44, 0]
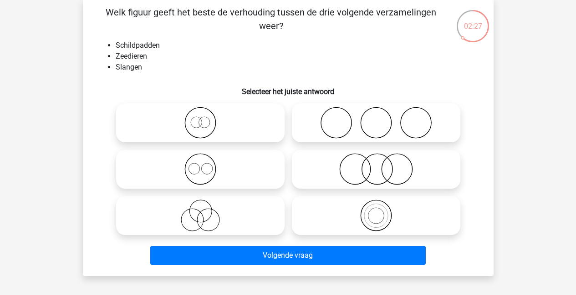
click at [384, 172] on icon at bounding box center [375, 169] width 161 height 32
click at [382, 165] on input "radio" at bounding box center [379, 162] width 6 height 6
radio input "true"
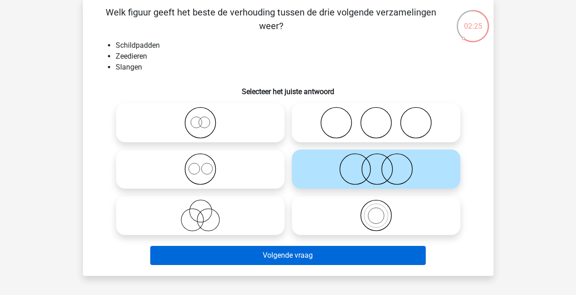
click at [277, 258] on button "Volgende vraag" at bounding box center [287, 255] width 275 height 19
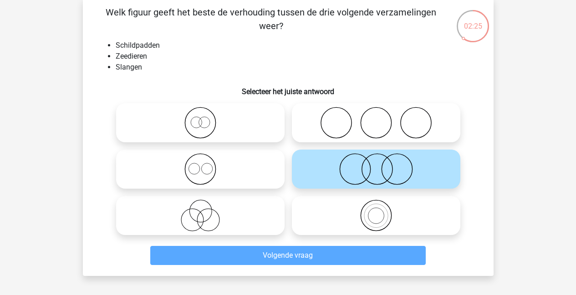
scroll to position [42, 0]
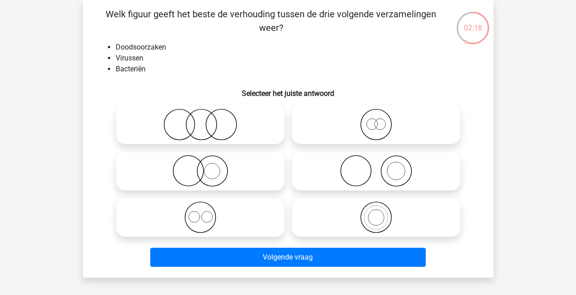
click at [203, 131] on icon at bounding box center [200, 125] width 161 height 32
click at [203, 120] on input "radio" at bounding box center [203, 117] width 6 height 6
radio input "true"
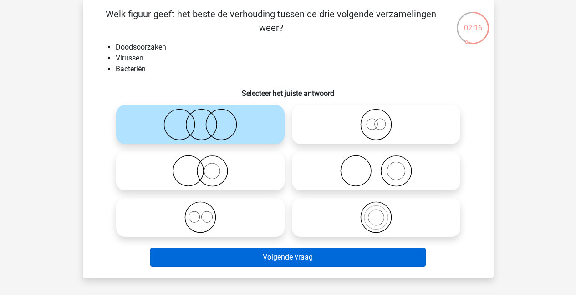
click at [287, 257] on button "Volgende vraag" at bounding box center [287, 257] width 275 height 19
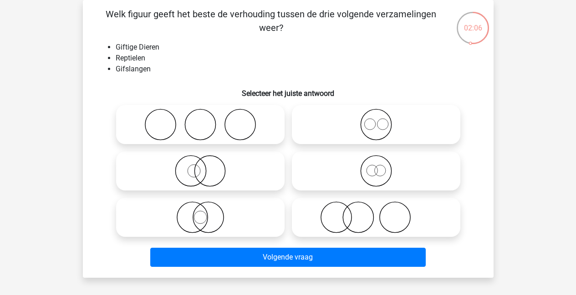
click at [206, 220] on icon at bounding box center [200, 218] width 161 height 32
click at [206, 213] on input "radio" at bounding box center [203, 210] width 6 height 6
radio input "true"
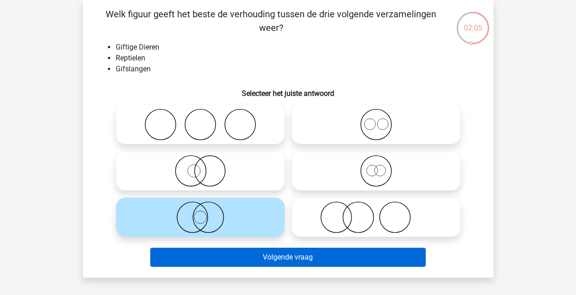
click at [299, 263] on button "Volgende vraag" at bounding box center [287, 257] width 275 height 19
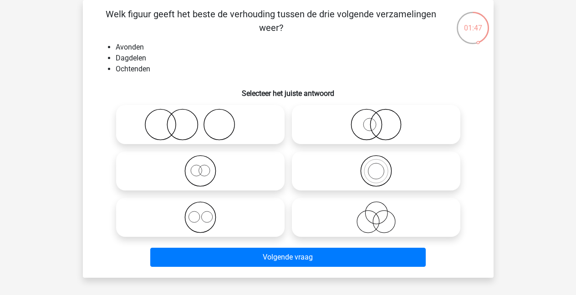
click at [199, 222] on icon at bounding box center [200, 218] width 161 height 32
click at [200, 213] on input "radio" at bounding box center [203, 210] width 6 height 6
radio input "true"
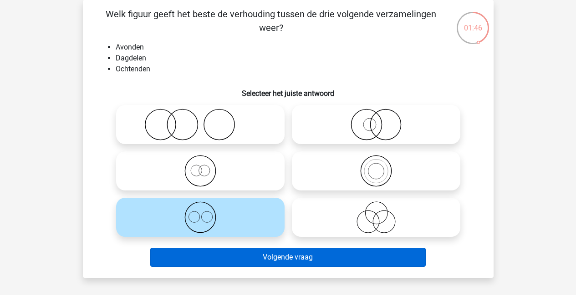
click at [301, 258] on button "Volgende vraag" at bounding box center [287, 257] width 275 height 19
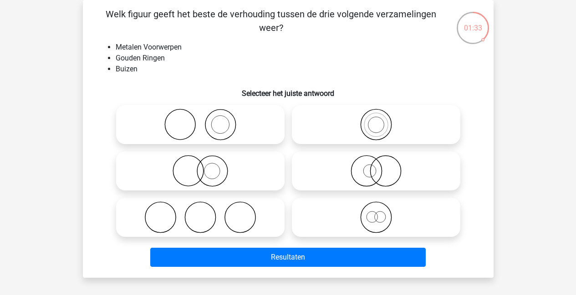
click at [199, 176] on icon at bounding box center [200, 171] width 161 height 32
click at [200, 167] on input "radio" at bounding box center [203, 164] width 6 height 6
radio input "true"
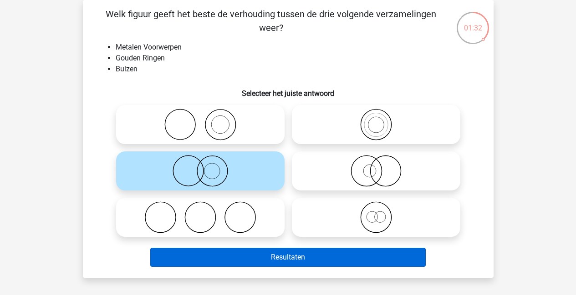
click at [241, 257] on button "Resultaten" at bounding box center [287, 257] width 275 height 19
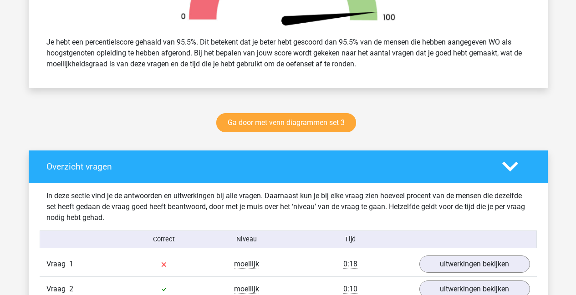
scroll to position [410, 0]
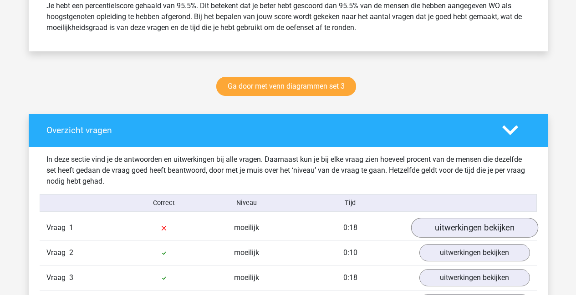
click at [467, 230] on link "uitwerkingen bekijken" at bounding box center [473, 228] width 127 height 20
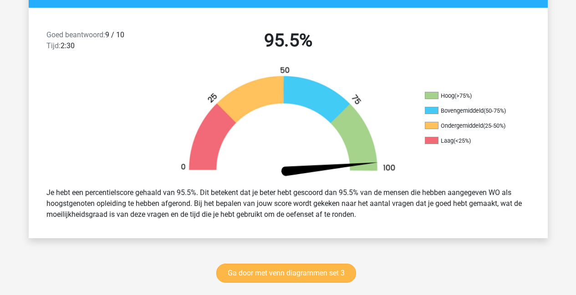
scroll to position [253, 0]
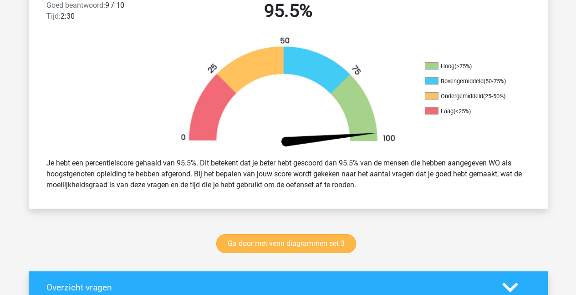
click at [262, 246] on link "Ga door met venn diagrammen set 3" at bounding box center [286, 243] width 140 height 19
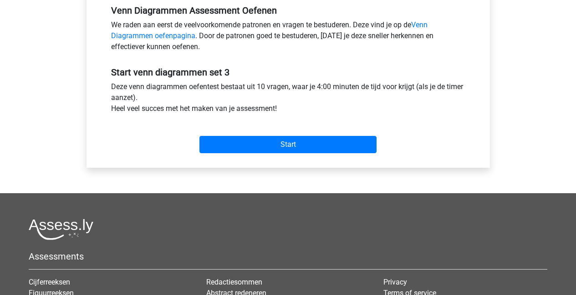
scroll to position [360, 0]
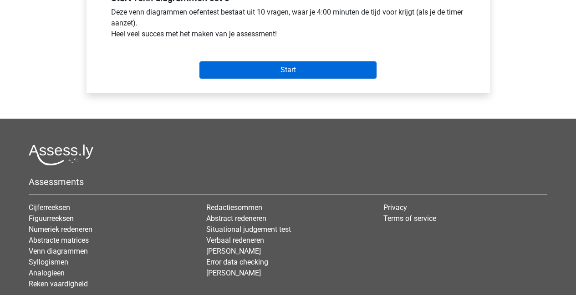
click at [295, 70] on input "Start" at bounding box center [287, 69] width 177 height 17
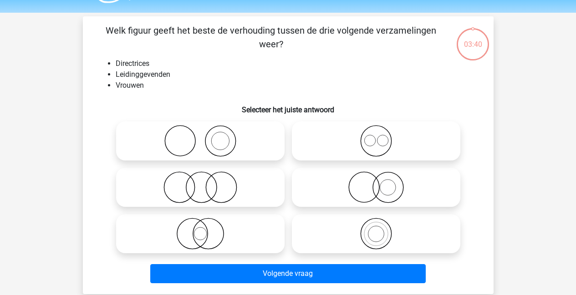
scroll to position [42, 0]
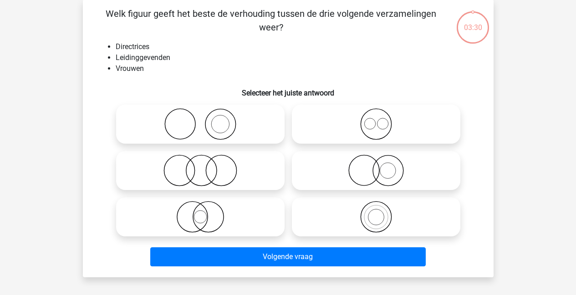
click at [212, 129] on icon at bounding box center [200, 124] width 161 height 32
click at [206, 120] on input "radio" at bounding box center [203, 117] width 6 height 6
radio input "true"
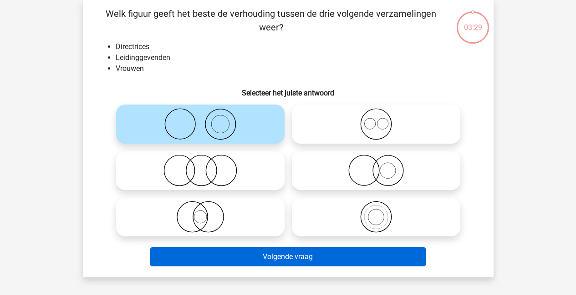
click at [290, 253] on button "Volgende vraag" at bounding box center [287, 256] width 275 height 19
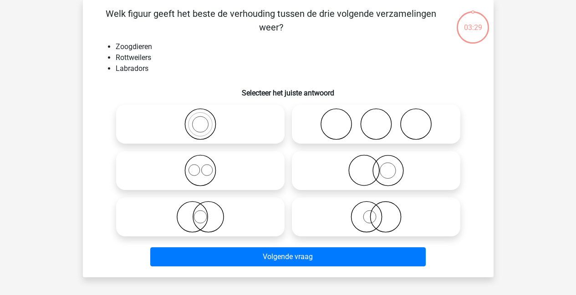
scroll to position [42, 0]
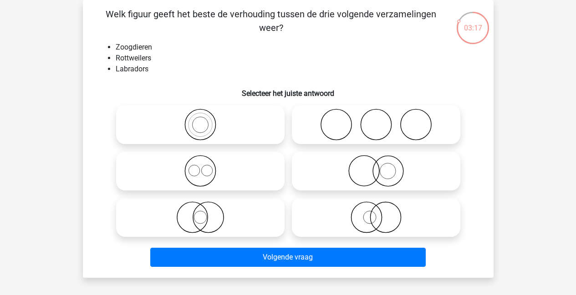
click at [200, 182] on icon at bounding box center [200, 171] width 161 height 32
click at [200, 167] on input "radio" at bounding box center [203, 164] width 6 height 6
radio input "true"
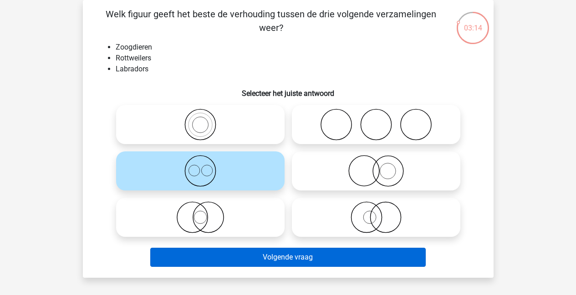
click at [251, 259] on button "Volgende vraag" at bounding box center [287, 257] width 275 height 19
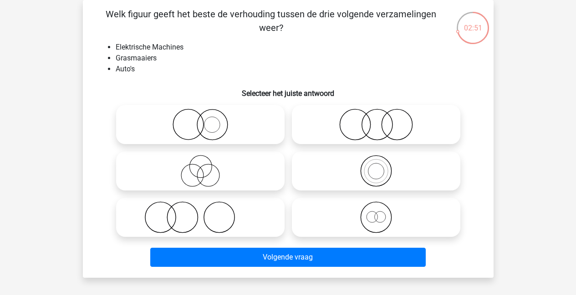
click at [169, 217] on icon at bounding box center [200, 218] width 161 height 32
click at [200, 213] on input "radio" at bounding box center [203, 210] width 6 height 6
radio input "true"
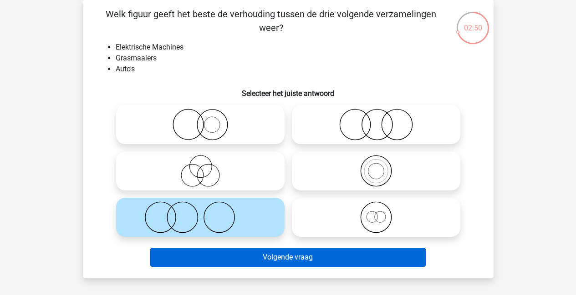
click at [274, 256] on button "Volgende vraag" at bounding box center [287, 257] width 275 height 19
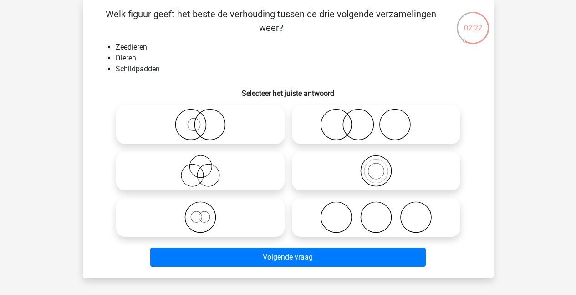
click at [385, 179] on circle at bounding box center [376, 172] width 24 height 24
click at [382, 167] on input "radio" at bounding box center [379, 164] width 6 height 6
radio input "true"
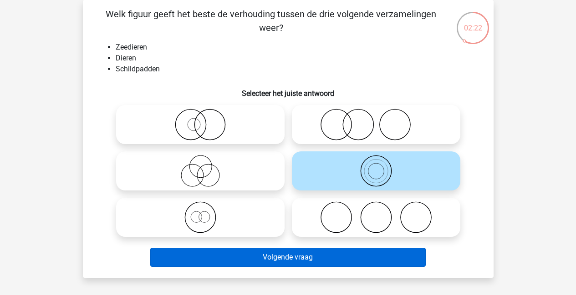
click at [327, 257] on button "Volgende vraag" at bounding box center [287, 257] width 275 height 19
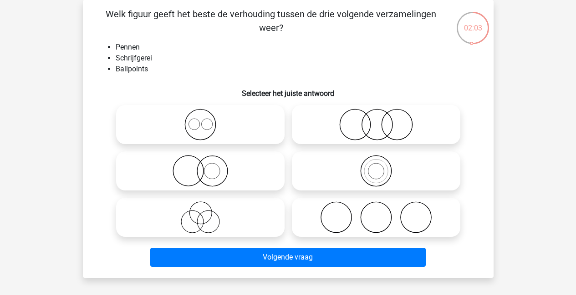
click at [369, 165] on icon at bounding box center [375, 171] width 161 height 32
click at [376, 165] on input "radio" at bounding box center [379, 164] width 6 height 6
radio input "true"
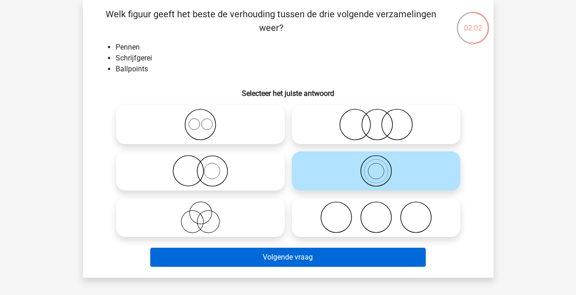
click at [264, 263] on button "Volgende vraag" at bounding box center [287, 257] width 275 height 19
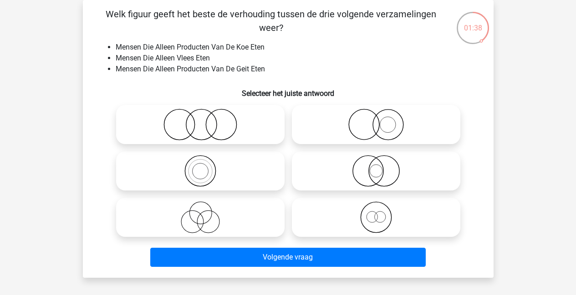
click at [200, 128] on icon at bounding box center [200, 125] width 161 height 32
click at [200, 120] on input "radio" at bounding box center [203, 117] width 6 height 6
radio input "true"
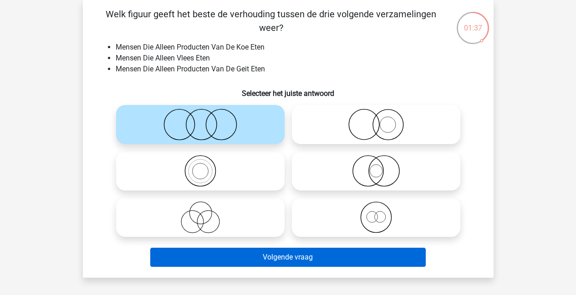
click at [292, 256] on button "Volgende vraag" at bounding box center [287, 257] width 275 height 19
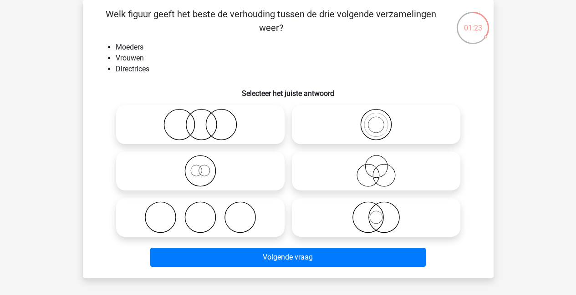
click at [377, 176] on icon at bounding box center [375, 171] width 161 height 32
click at [377, 167] on input "radio" at bounding box center [379, 164] width 6 height 6
radio input "true"
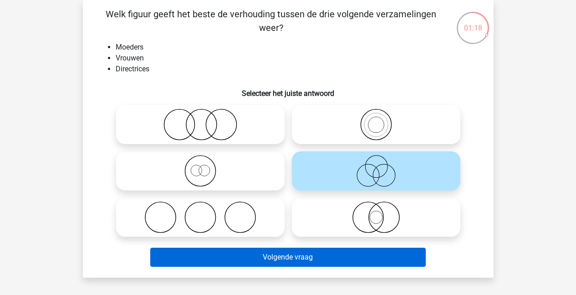
click at [340, 254] on button "Volgende vraag" at bounding box center [287, 257] width 275 height 19
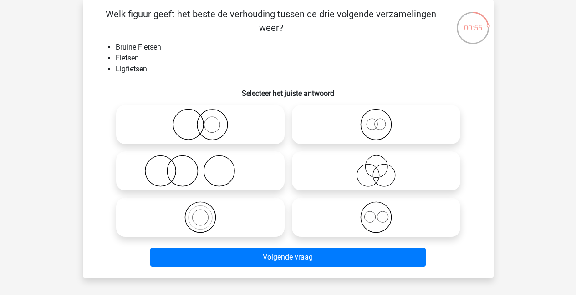
click at [380, 173] on icon at bounding box center [375, 171] width 161 height 32
click at [380, 167] on input "radio" at bounding box center [379, 164] width 6 height 6
radio input "true"
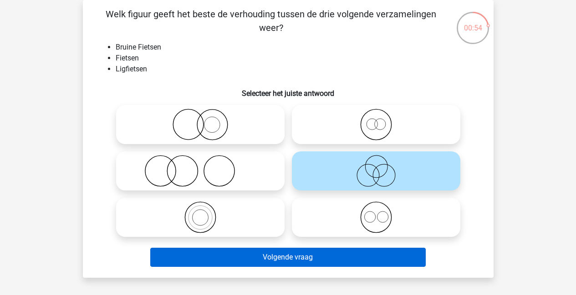
click at [311, 259] on button "Volgende vraag" at bounding box center [287, 257] width 275 height 19
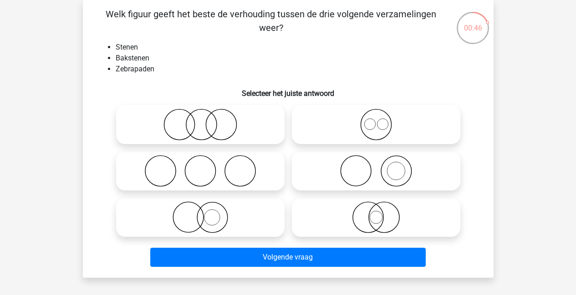
click at [209, 176] on icon at bounding box center [200, 171] width 161 height 32
click at [206, 167] on input "radio" at bounding box center [203, 164] width 6 height 6
radio input "true"
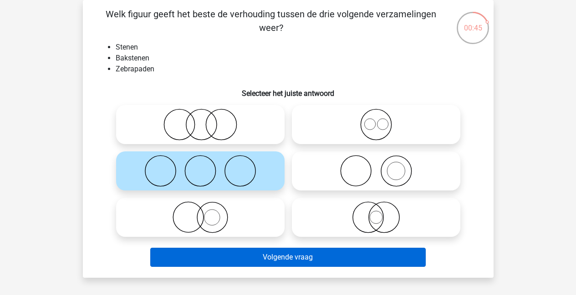
click at [293, 257] on button "Volgende vraag" at bounding box center [287, 257] width 275 height 19
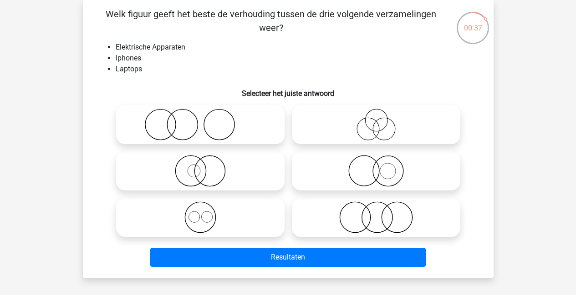
click at [192, 220] on icon at bounding box center [200, 218] width 161 height 32
click at [200, 213] on input "radio" at bounding box center [203, 210] width 6 height 6
radio input "true"
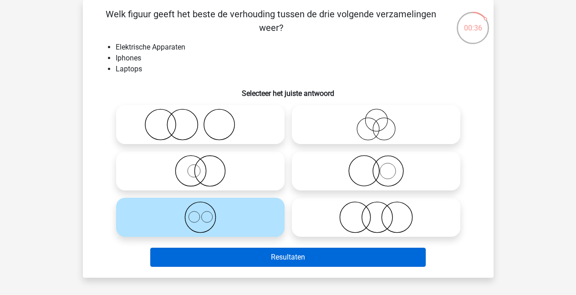
click at [305, 260] on button "Resultaten" at bounding box center [287, 257] width 275 height 19
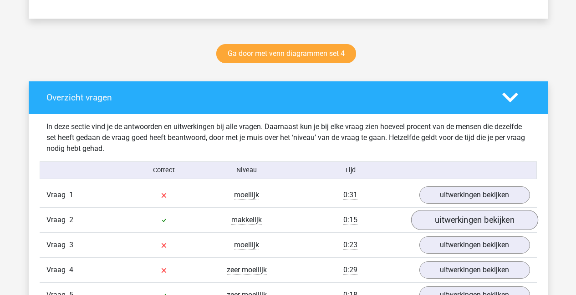
scroll to position [475, 0]
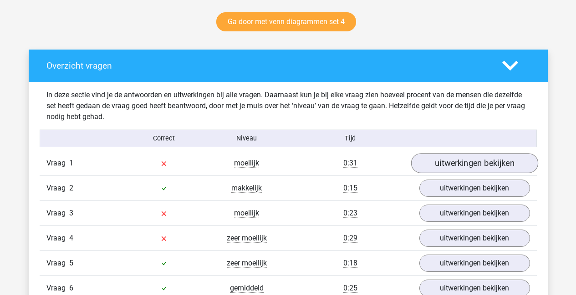
click at [469, 158] on link "uitwerkingen bekijken" at bounding box center [473, 163] width 127 height 20
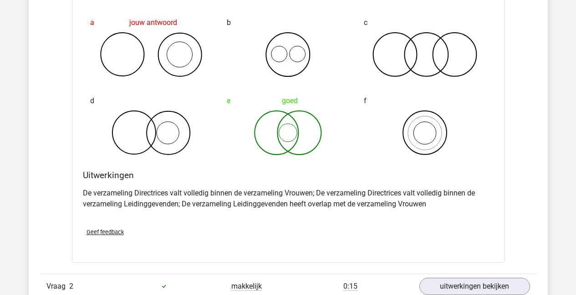
scroll to position [866, 0]
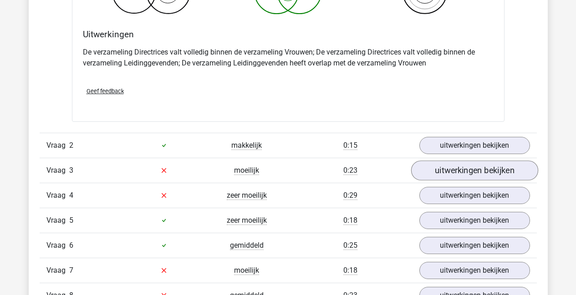
click at [444, 172] on link "uitwerkingen bekijken" at bounding box center [473, 171] width 127 height 20
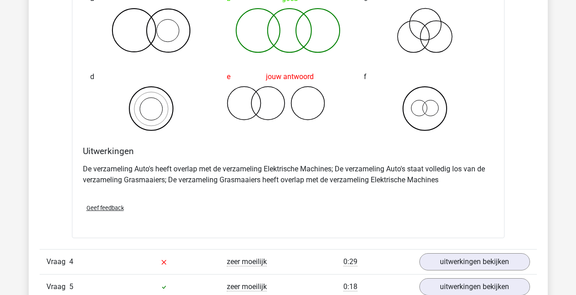
scroll to position [1168, 0]
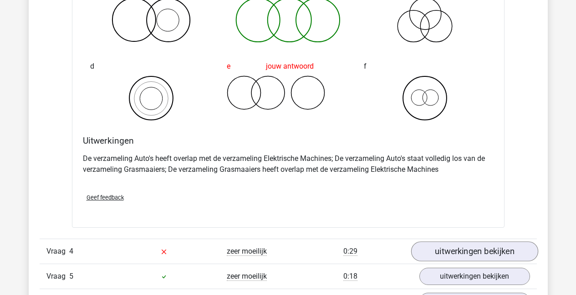
click at [465, 254] on link "uitwerkingen bekijken" at bounding box center [473, 252] width 127 height 20
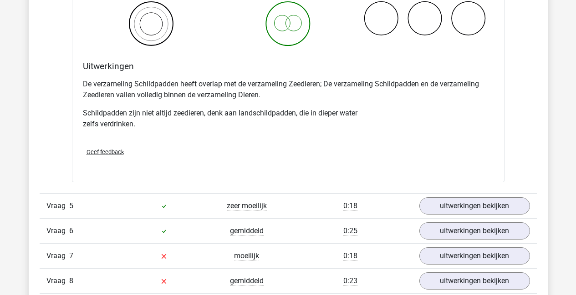
scroll to position [1717, 0]
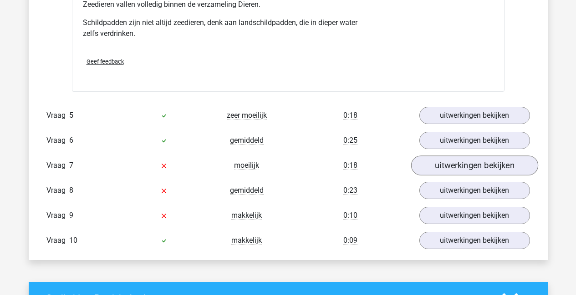
click at [449, 162] on link "uitwerkingen bekijken" at bounding box center [473, 166] width 127 height 20
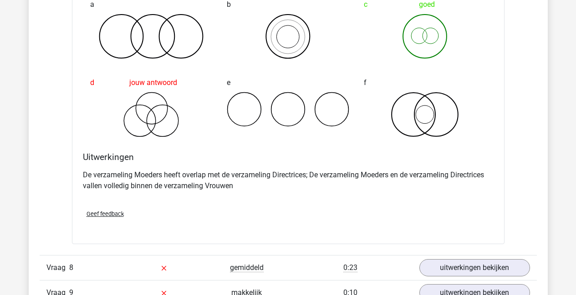
scroll to position [2152, 0]
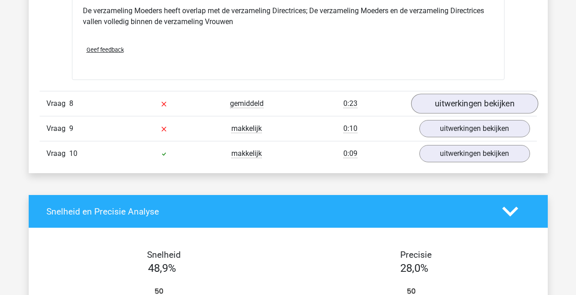
click at [462, 103] on link "uitwerkingen bekijken" at bounding box center [473, 104] width 127 height 20
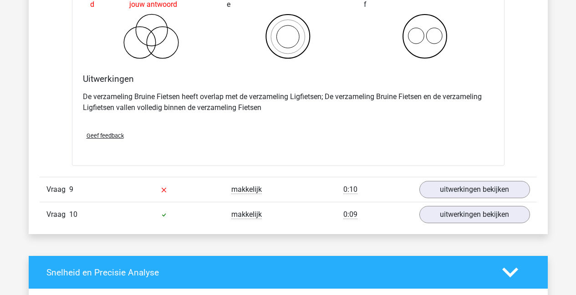
scroll to position [2504, 0]
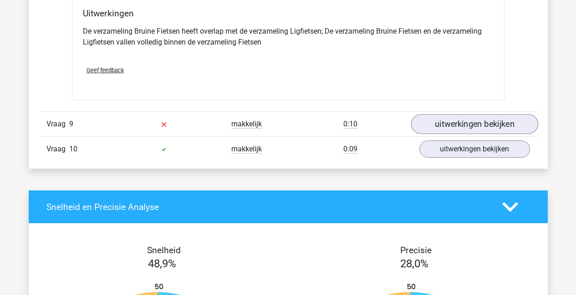
click at [457, 126] on link "uitwerkingen bekijken" at bounding box center [473, 125] width 127 height 20
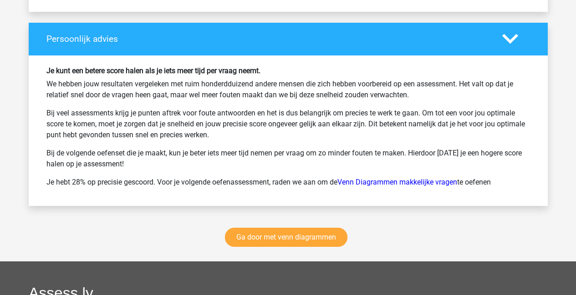
scroll to position [3403, 0]
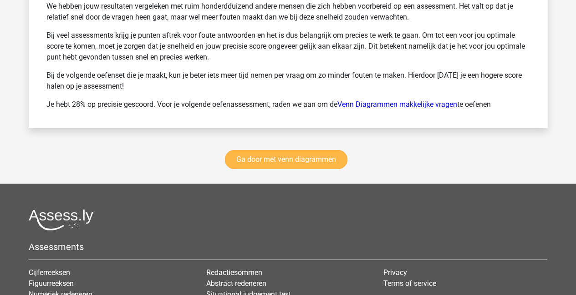
click at [270, 156] on link "Ga door met venn diagrammen" at bounding box center [286, 159] width 122 height 19
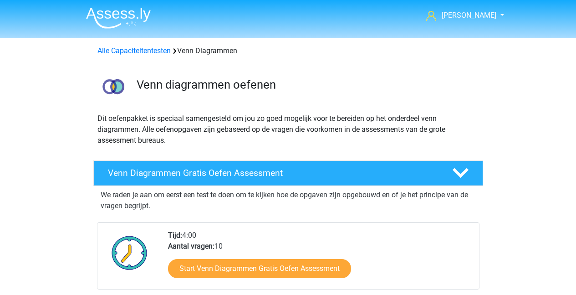
scroll to position [384, 0]
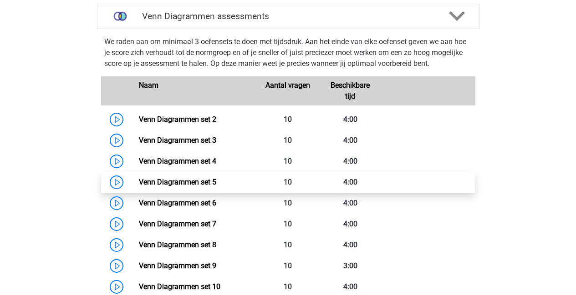
click at [139, 181] on link "Venn Diagrammen set 5" at bounding box center [177, 182] width 77 height 9
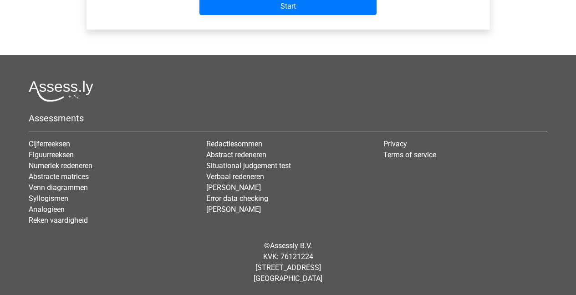
scroll to position [342, 0]
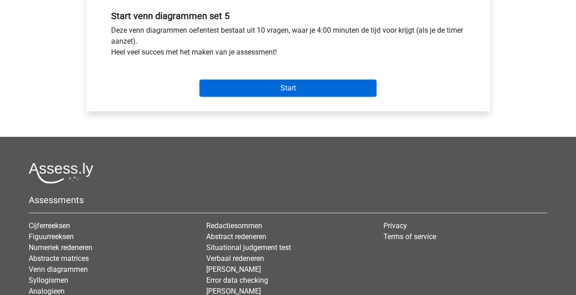
click at [287, 93] on input "Start" at bounding box center [287, 88] width 177 height 17
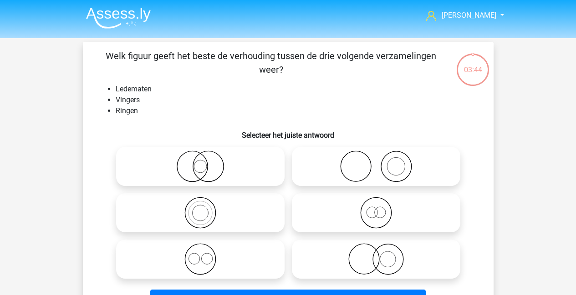
click at [356, 172] on icon at bounding box center [375, 167] width 161 height 32
click at [376, 162] on input "radio" at bounding box center [379, 159] width 6 height 6
radio input "true"
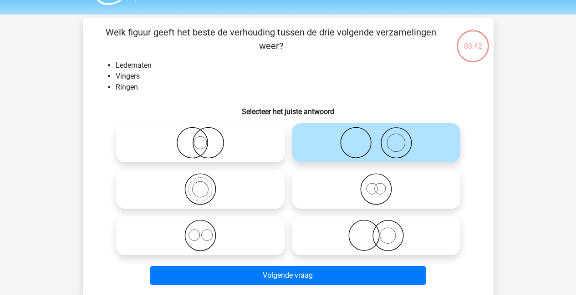
scroll to position [59, 0]
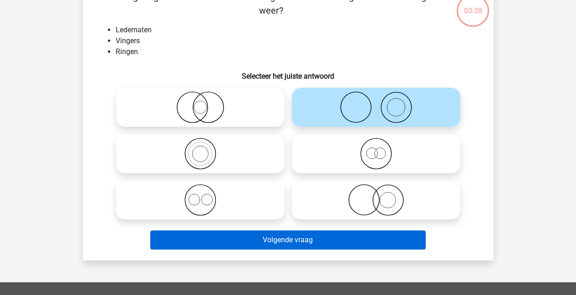
click at [273, 245] on button "Volgende vraag" at bounding box center [287, 240] width 275 height 19
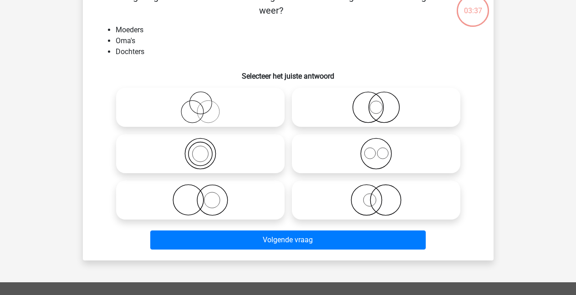
scroll to position [42, 0]
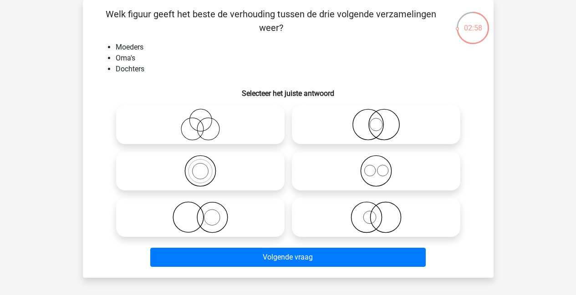
click at [394, 224] on icon at bounding box center [375, 218] width 161 height 32
click at [382, 213] on input "radio" at bounding box center [379, 210] width 6 height 6
radio input "true"
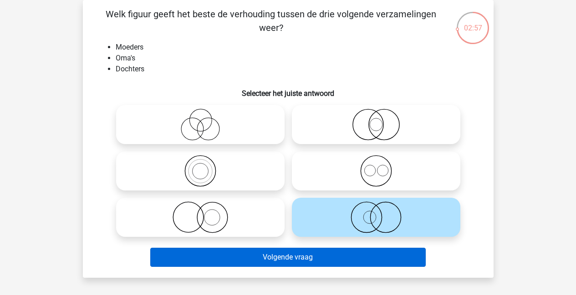
click at [317, 257] on button "Volgende vraag" at bounding box center [287, 257] width 275 height 19
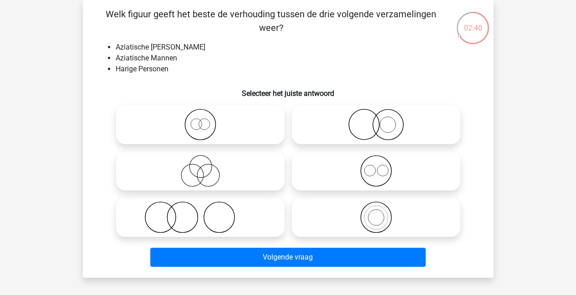
click at [195, 130] on icon at bounding box center [200, 125] width 161 height 32
click at [200, 120] on input "radio" at bounding box center [203, 117] width 6 height 6
radio input "true"
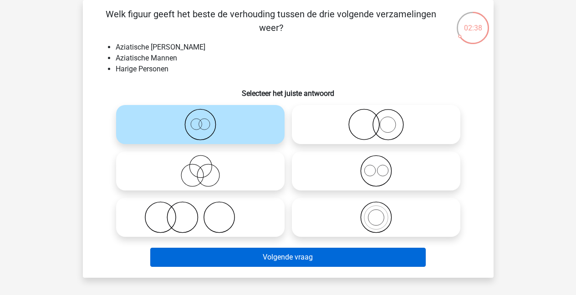
click at [273, 254] on button "Volgende vraag" at bounding box center [287, 257] width 275 height 19
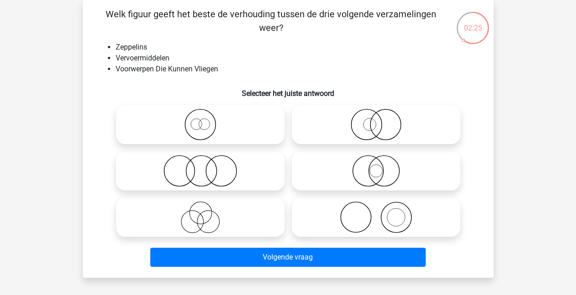
click at [367, 135] on icon at bounding box center [375, 125] width 161 height 32
click at [376, 120] on input "radio" at bounding box center [379, 117] width 6 height 6
radio input "true"
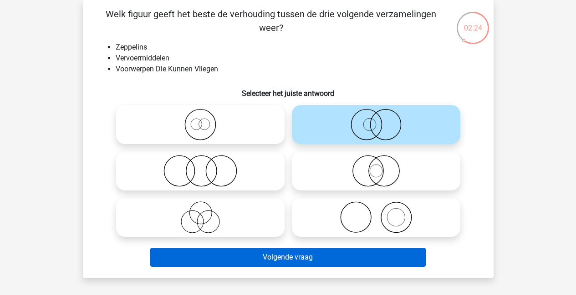
click at [279, 255] on button "Volgende vraag" at bounding box center [287, 257] width 275 height 19
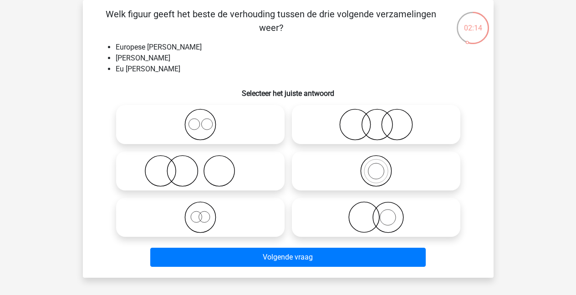
click at [374, 176] on icon at bounding box center [375, 171] width 161 height 32
click at [376, 167] on input "radio" at bounding box center [379, 164] width 6 height 6
radio input "true"
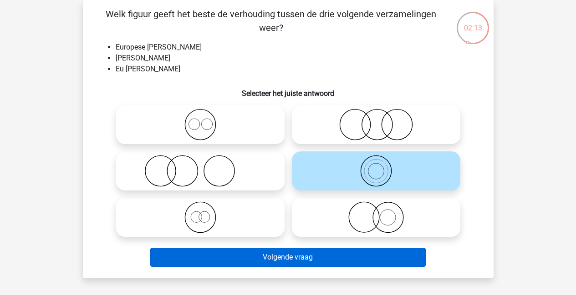
click at [331, 262] on button "Volgende vraag" at bounding box center [287, 257] width 275 height 19
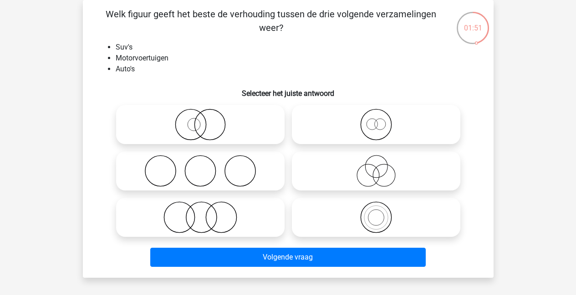
click at [372, 215] on icon at bounding box center [375, 218] width 161 height 32
click at [376, 213] on input "radio" at bounding box center [379, 210] width 6 height 6
radio input "true"
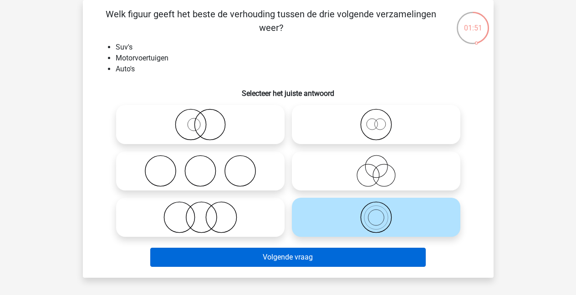
click at [301, 258] on button "Volgende vraag" at bounding box center [287, 257] width 275 height 19
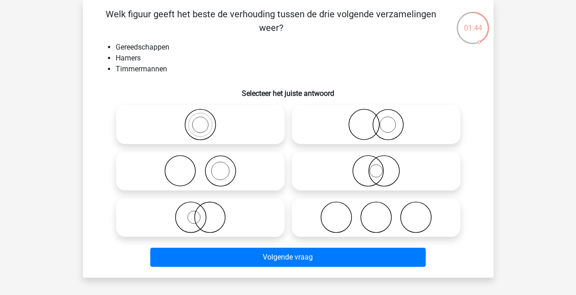
click at [196, 167] on icon at bounding box center [200, 171] width 161 height 32
click at [200, 167] on input "radio" at bounding box center [203, 164] width 6 height 6
radio input "true"
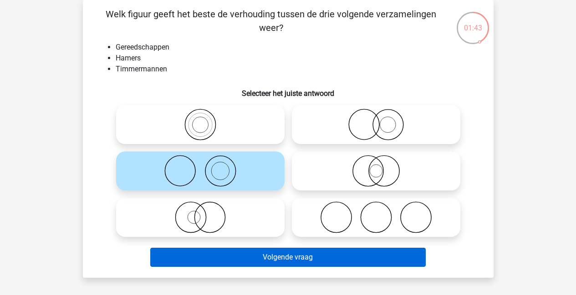
click at [264, 257] on button "Volgende vraag" at bounding box center [287, 257] width 275 height 19
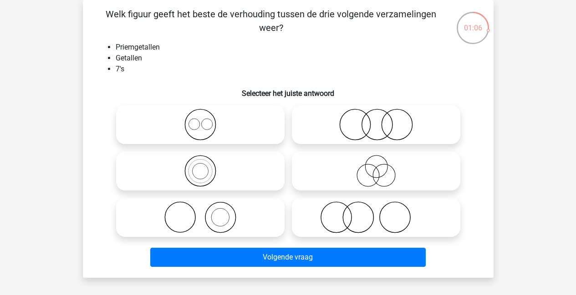
click at [217, 220] on icon at bounding box center [200, 218] width 161 height 32
click at [206, 213] on input "radio" at bounding box center [203, 210] width 6 height 6
radio input "true"
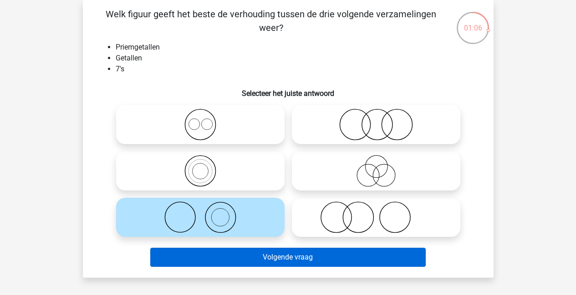
click at [318, 258] on button "Volgende vraag" at bounding box center [287, 257] width 275 height 19
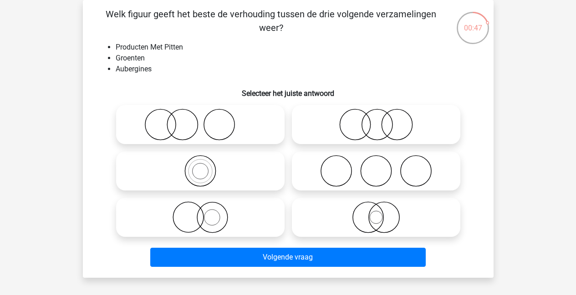
click at [212, 217] on icon at bounding box center [200, 218] width 161 height 32
click at [206, 213] on input "radio" at bounding box center [203, 210] width 6 height 6
radio input "true"
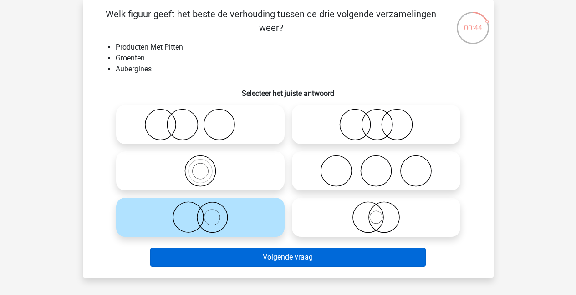
click at [257, 258] on button "Volgende vraag" at bounding box center [287, 257] width 275 height 19
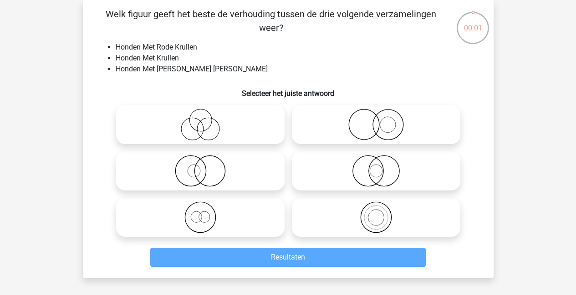
click at [378, 176] on icon at bounding box center [375, 171] width 161 height 32
click at [378, 167] on input "radio" at bounding box center [379, 164] width 6 height 6
radio input "true"
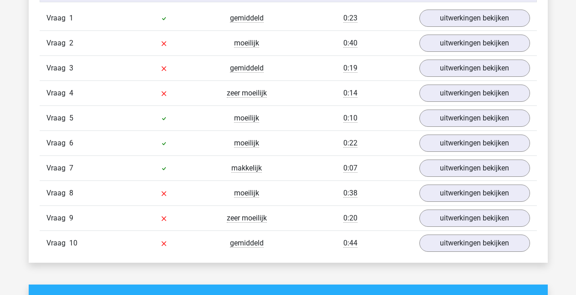
scroll to position [604, 0]
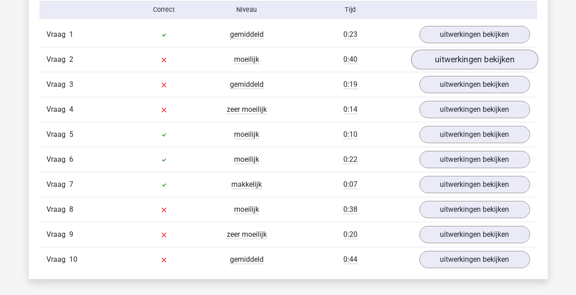
click at [446, 56] on link "uitwerkingen bekijken" at bounding box center [473, 60] width 127 height 20
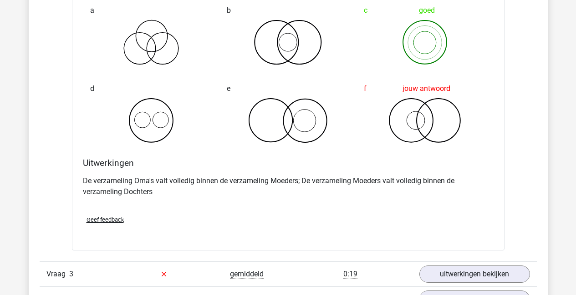
scroll to position [956, 0]
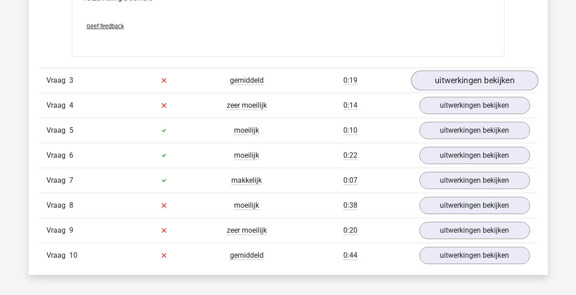
click at [473, 78] on link "uitwerkingen bekijken" at bounding box center [473, 81] width 127 height 20
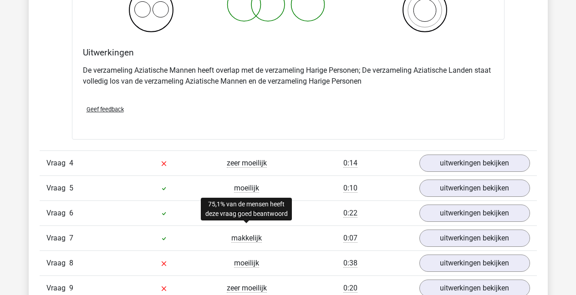
scroll to position [1303, 0]
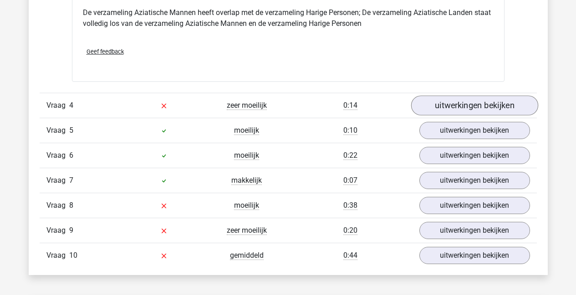
click at [470, 108] on link "uitwerkingen bekijken" at bounding box center [473, 106] width 127 height 20
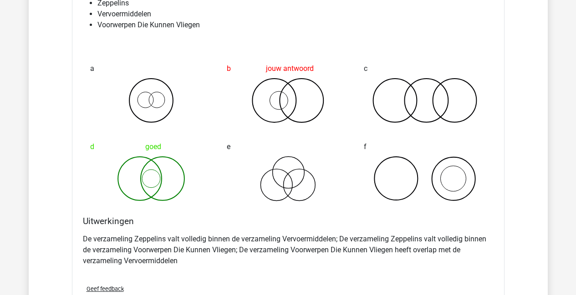
scroll to position [1448, 0]
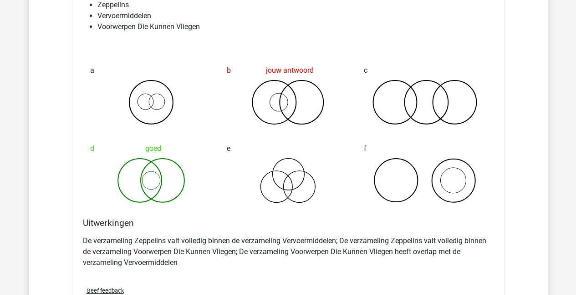
click at [149, 186] on icon at bounding box center [151, 180] width 122 height 45
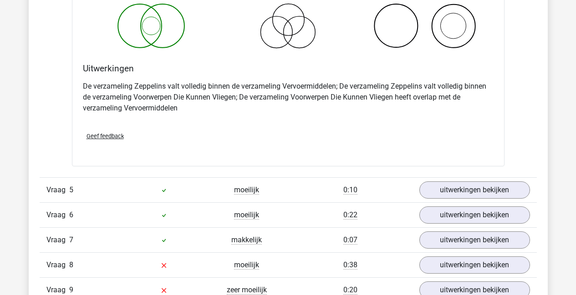
scroll to position [1732, 0]
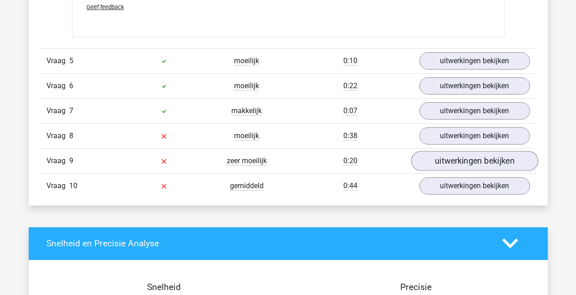
click at [441, 166] on link "uitwerkingen bekijken" at bounding box center [473, 161] width 127 height 20
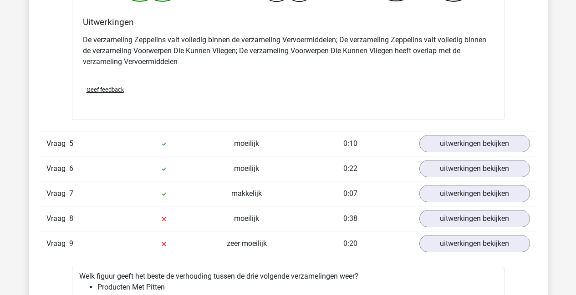
scroll to position [1658, 0]
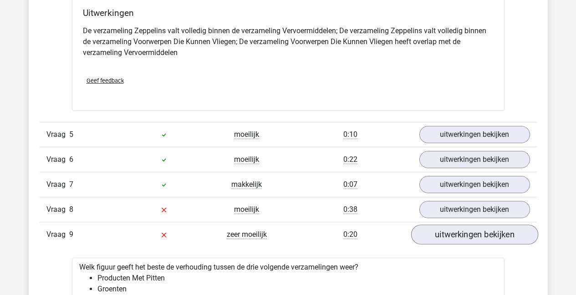
click at [495, 238] on link "uitwerkingen bekijken" at bounding box center [473, 235] width 127 height 20
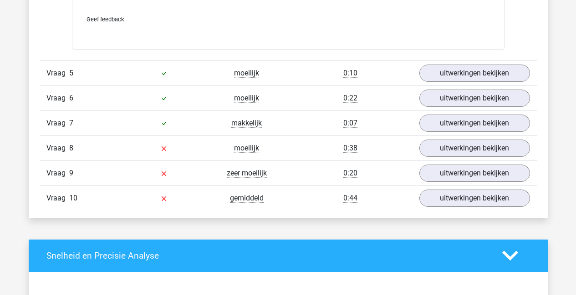
scroll to position [1664, 0]
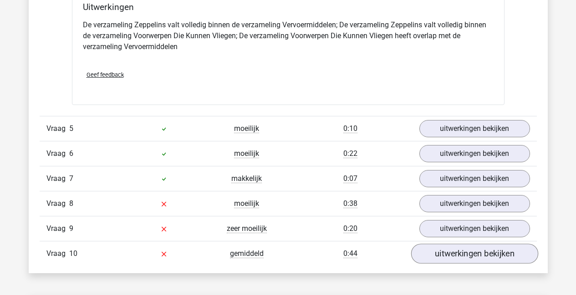
click at [462, 248] on link "uitwerkingen bekijken" at bounding box center [473, 254] width 127 height 20
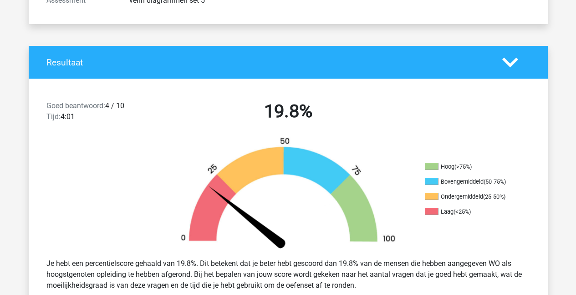
scroll to position [323, 0]
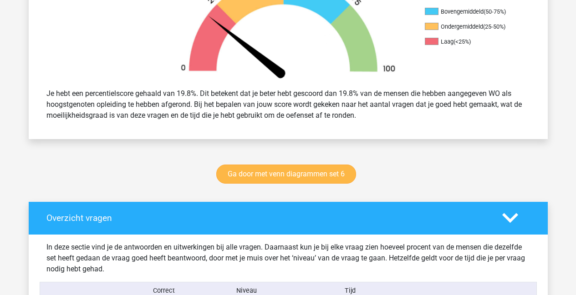
click at [305, 174] on link "Ga door met venn diagrammen set 6" at bounding box center [286, 174] width 140 height 19
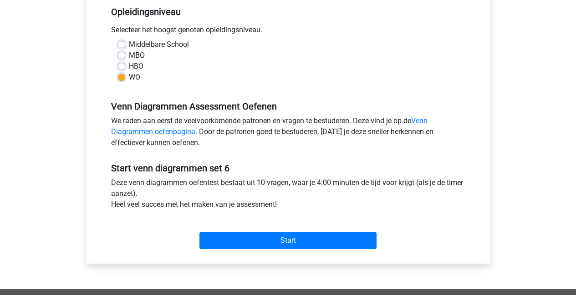
scroll to position [191, 0]
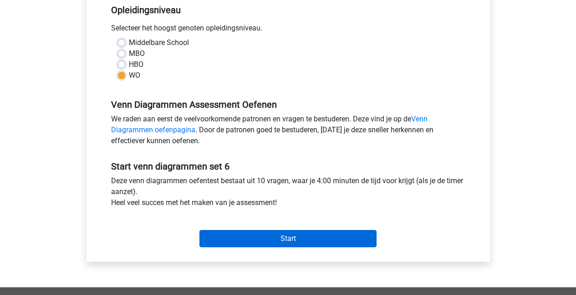
click at [270, 238] on input "Start" at bounding box center [287, 238] width 177 height 17
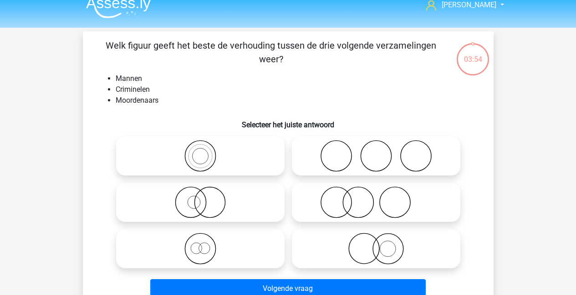
scroll to position [42, 0]
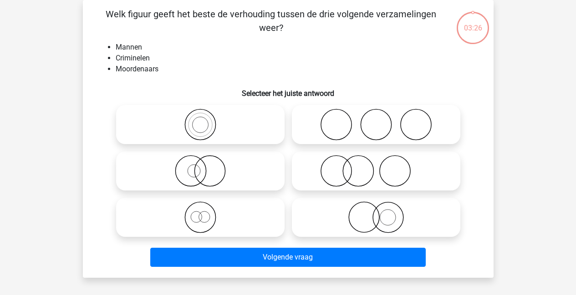
click at [195, 173] on icon at bounding box center [200, 171] width 161 height 32
click at [200, 167] on input "radio" at bounding box center [203, 164] width 6 height 6
radio input "true"
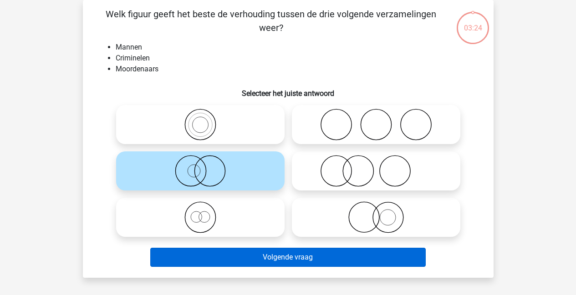
click at [262, 258] on button "Volgende vraag" at bounding box center [287, 257] width 275 height 19
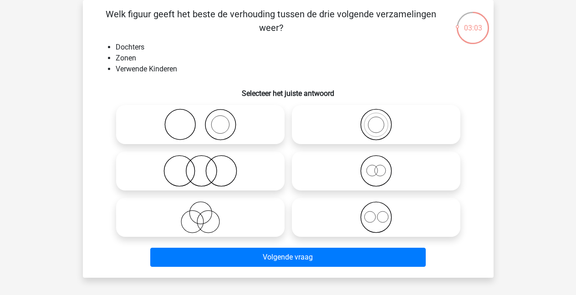
click at [197, 175] on icon at bounding box center [200, 171] width 161 height 32
click at [200, 167] on input "radio" at bounding box center [203, 164] width 6 height 6
radio input "true"
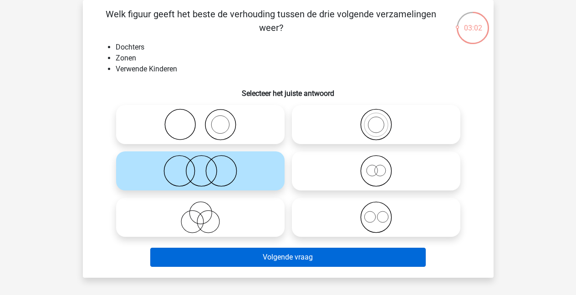
click at [303, 256] on button "Volgende vraag" at bounding box center [287, 257] width 275 height 19
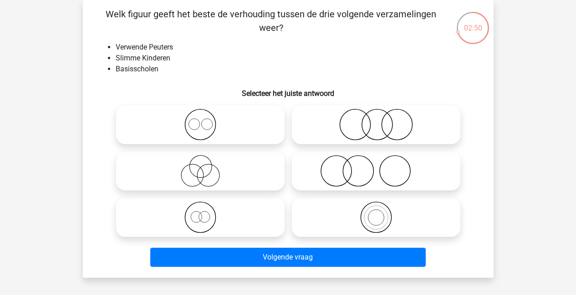
click at [352, 177] on icon at bounding box center [375, 171] width 161 height 32
click at [376, 167] on input "radio" at bounding box center [379, 164] width 6 height 6
radio input "true"
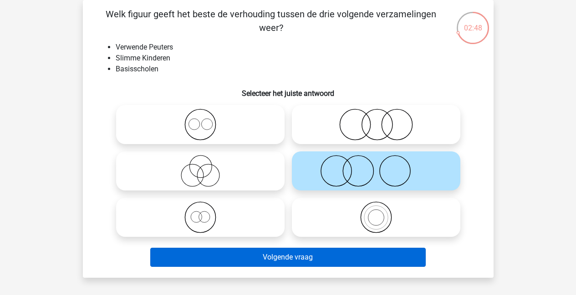
click at [255, 261] on button "Volgende vraag" at bounding box center [287, 257] width 275 height 19
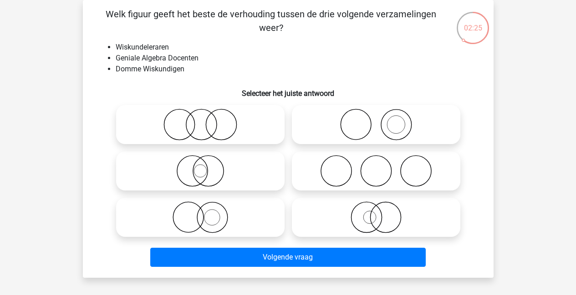
click at [223, 127] on icon at bounding box center [200, 125] width 161 height 32
click at [206, 120] on input "radio" at bounding box center [203, 117] width 6 height 6
radio input "true"
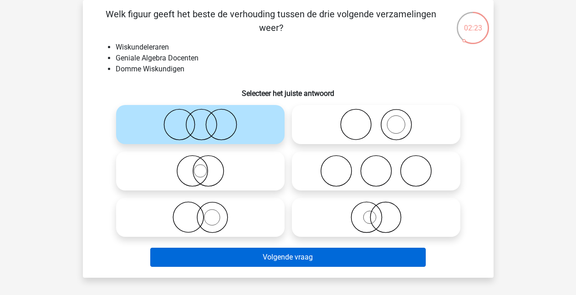
click at [279, 258] on button "Volgende vraag" at bounding box center [287, 257] width 275 height 19
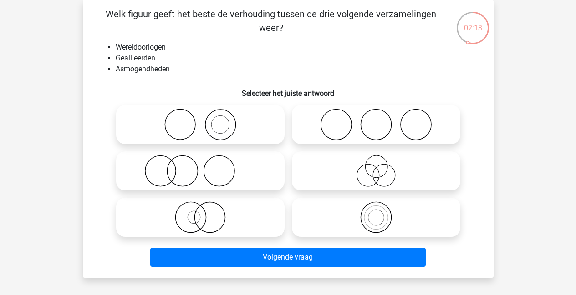
click at [352, 136] on icon at bounding box center [375, 125] width 161 height 32
click at [376, 120] on input "radio" at bounding box center [379, 117] width 6 height 6
radio input "true"
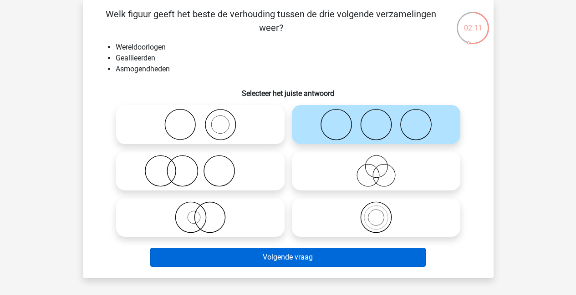
click at [298, 261] on button "Volgende vraag" at bounding box center [287, 257] width 275 height 19
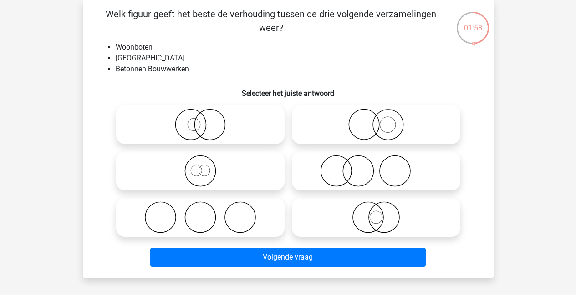
click at [395, 133] on icon at bounding box center [375, 125] width 161 height 32
click at [382, 120] on input "radio" at bounding box center [379, 117] width 6 height 6
radio input "true"
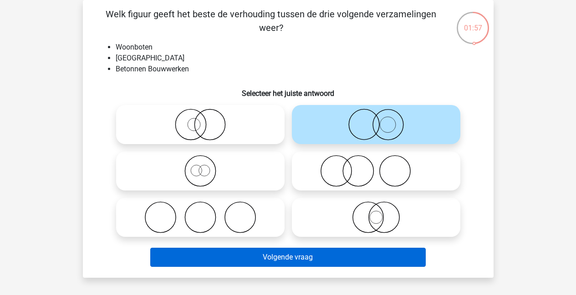
click at [294, 260] on button "Volgende vraag" at bounding box center [287, 257] width 275 height 19
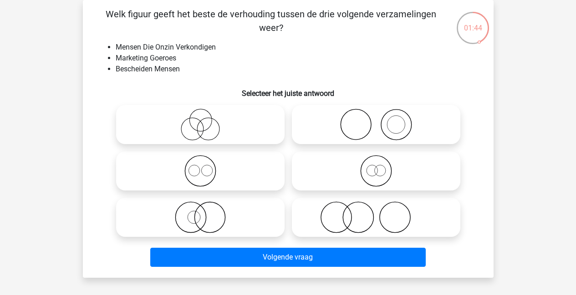
click at [203, 126] on icon at bounding box center [200, 125] width 161 height 32
click at [203, 120] on input "radio" at bounding box center [203, 117] width 6 height 6
radio input "true"
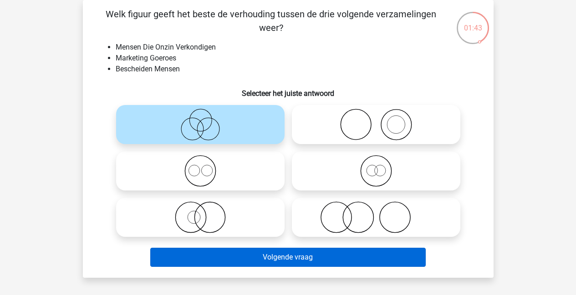
click at [263, 261] on button "Volgende vraag" at bounding box center [287, 257] width 275 height 19
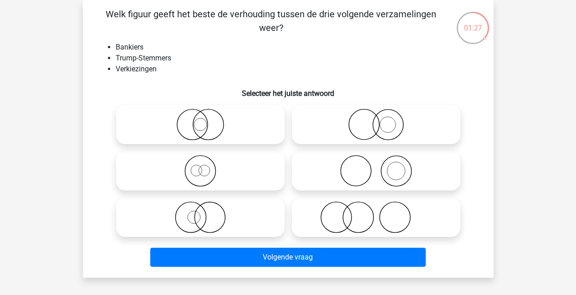
click at [345, 222] on icon at bounding box center [375, 218] width 161 height 32
click at [376, 213] on input "radio" at bounding box center [379, 210] width 6 height 6
radio input "true"
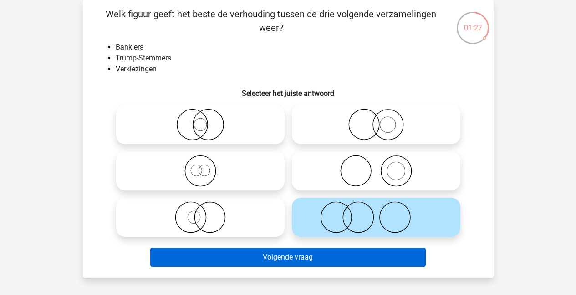
click at [323, 260] on button "Volgende vraag" at bounding box center [287, 257] width 275 height 19
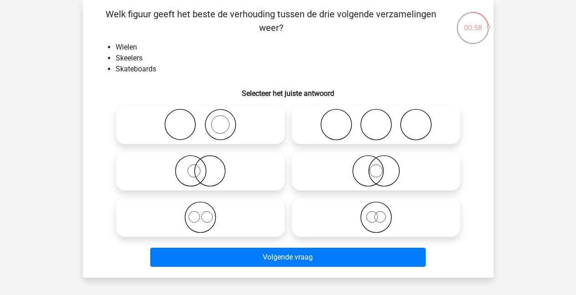
click at [380, 121] on icon at bounding box center [375, 125] width 161 height 32
click at [380, 120] on input "radio" at bounding box center [379, 117] width 6 height 6
radio input "true"
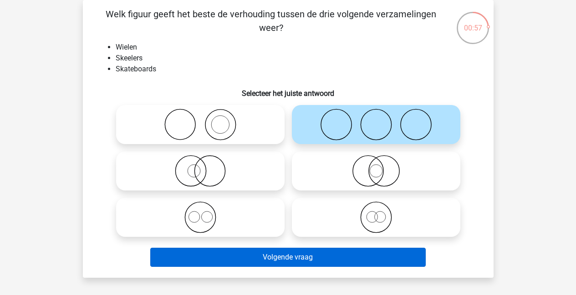
click at [296, 254] on button "Volgende vraag" at bounding box center [287, 257] width 275 height 19
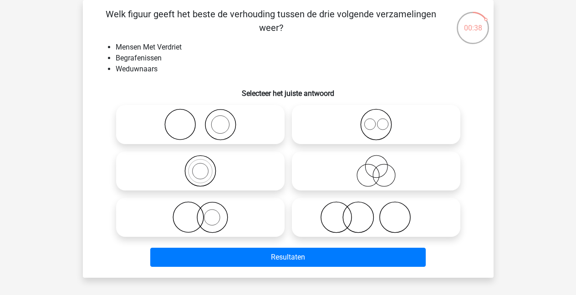
click at [367, 181] on icon at bounding box center [375, 171] width 161 height 32
click at [376, 167] on input "radio" at bounding box center [379, 164] width 6 height 6
radio input "true"
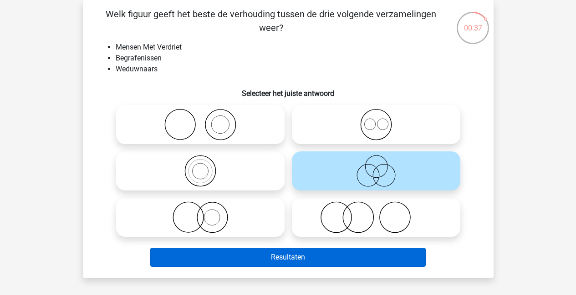
click at [317, 261] on button "Resultaten" at bounding box center [287, 257] width 275 height 19
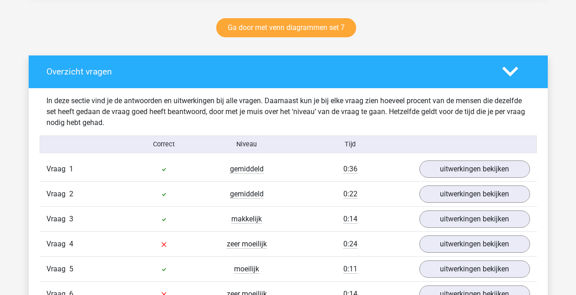
scroll to position [471, 0]
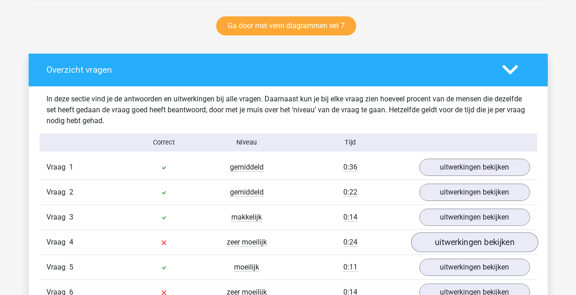
click at [465, 246] on link "uitwerkingen bekijken" at bounding box center [473, 242] width 127 height 20
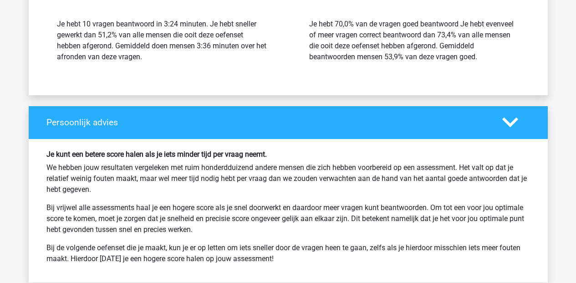
scroll to position [1630, 0]
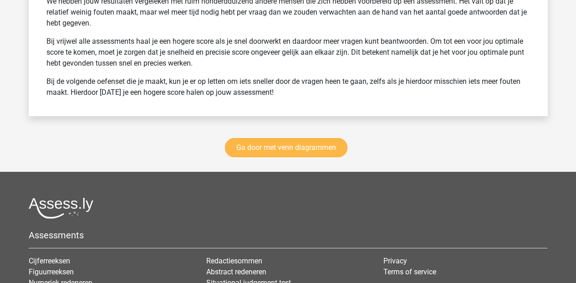
click at [281, 150] on link "Ga door met venn diagrammen" at bounding box center [286, 147] width 122 height 19
